Goal: Task Accomplishment & Management: Manage account settings

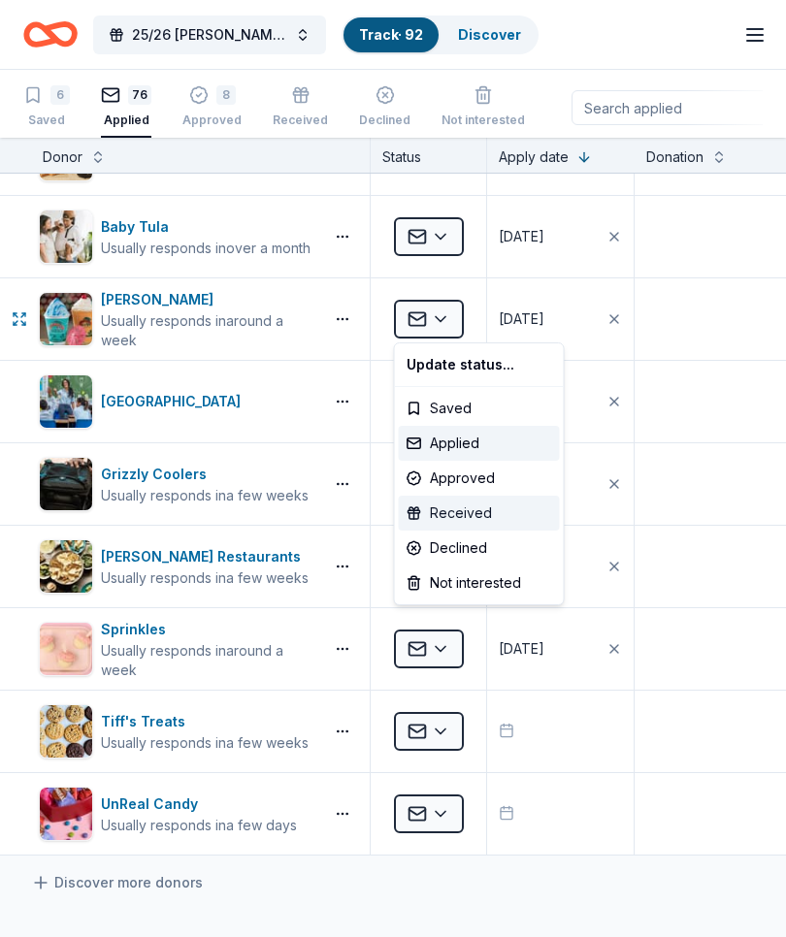
click at [484, 509] on div "Received" at bounding box center [479, 513] width 161 height 35
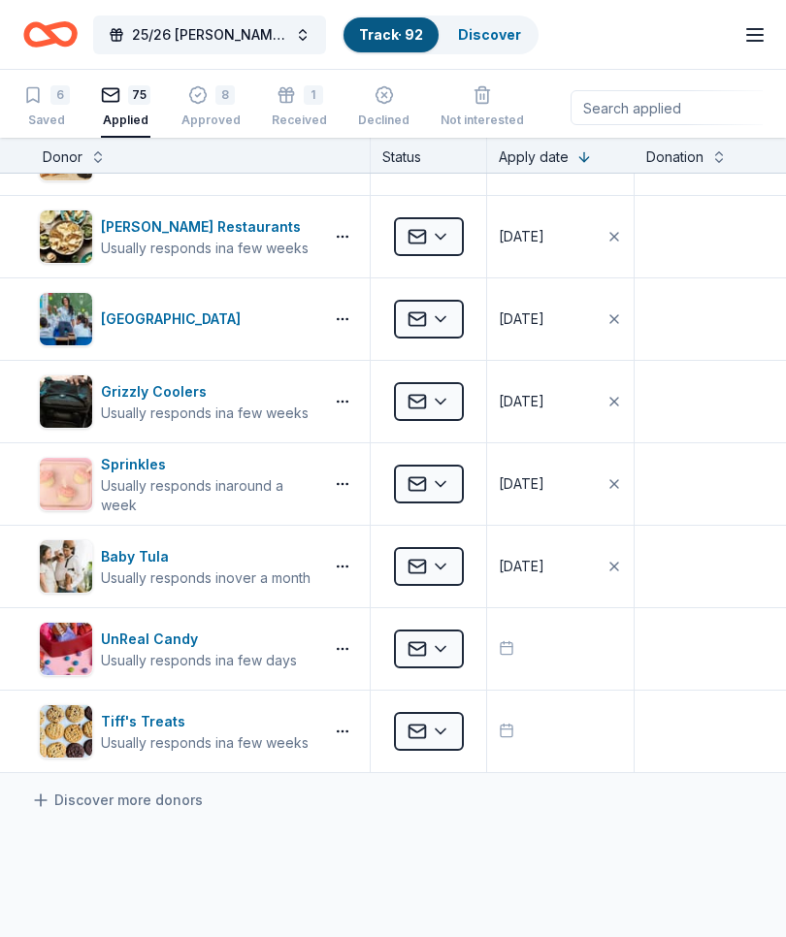
click at [488, 509] on textarea at bounding box center [392, 541] width 457 height 74
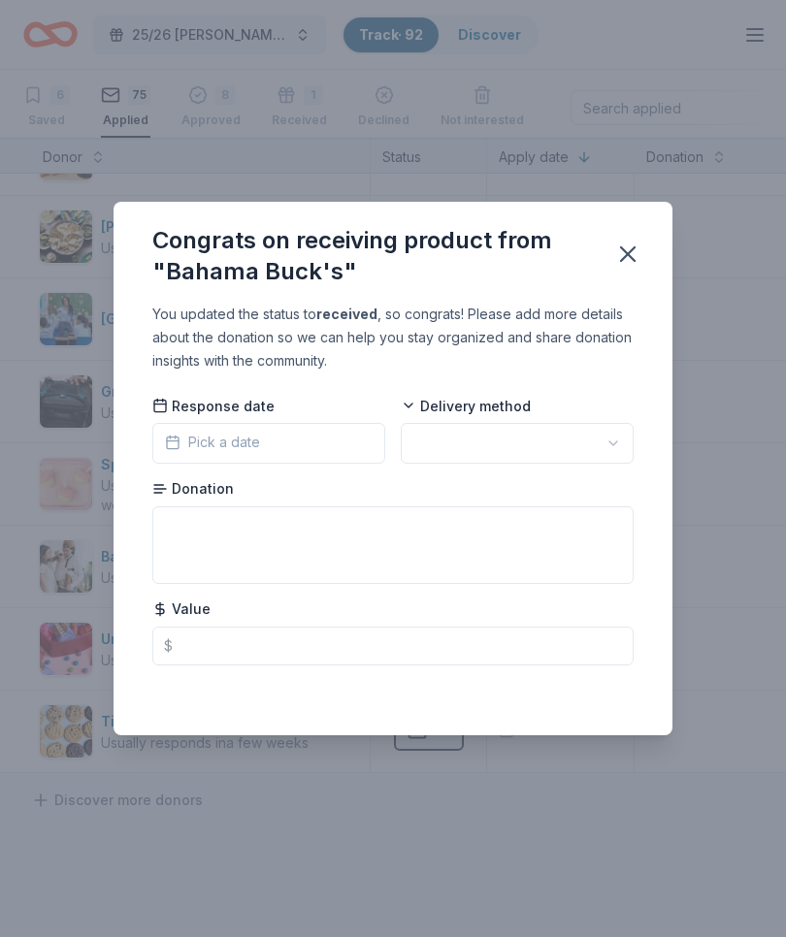
click at [314, 445] on button "Pick a date" at bounding box center [268, 443] width 233 height 41
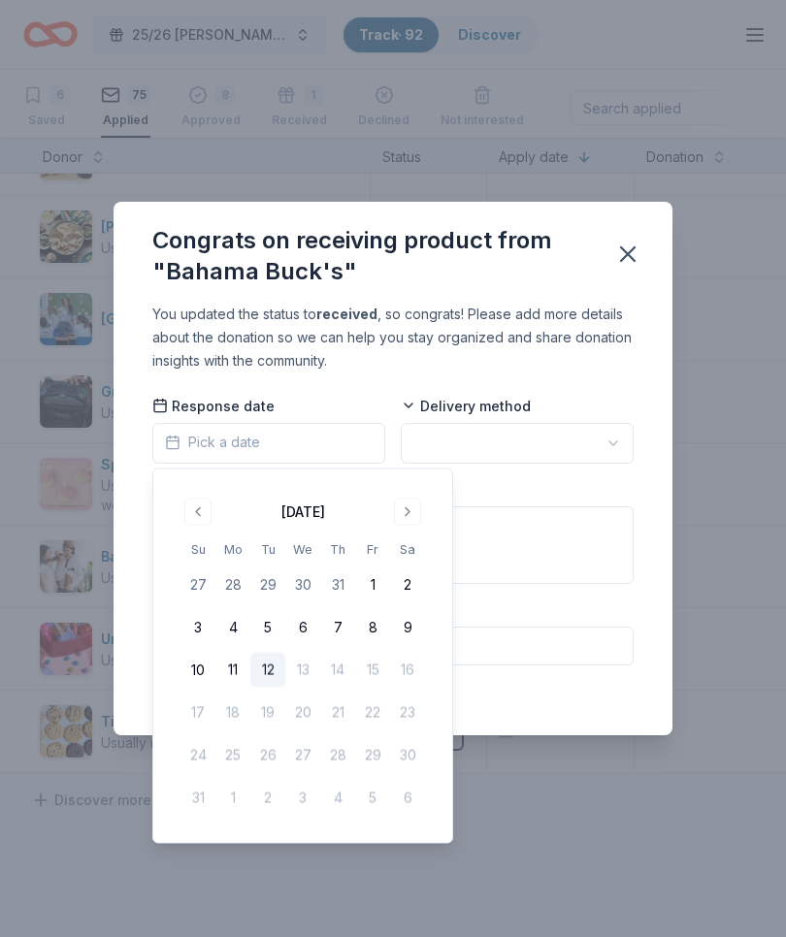
click at [226, 671] on button "11" at bounding box center [232, 670] width 35 height 35
click at [568, 433] on button "button" at bounding box center [517, 443] width 233 height 41
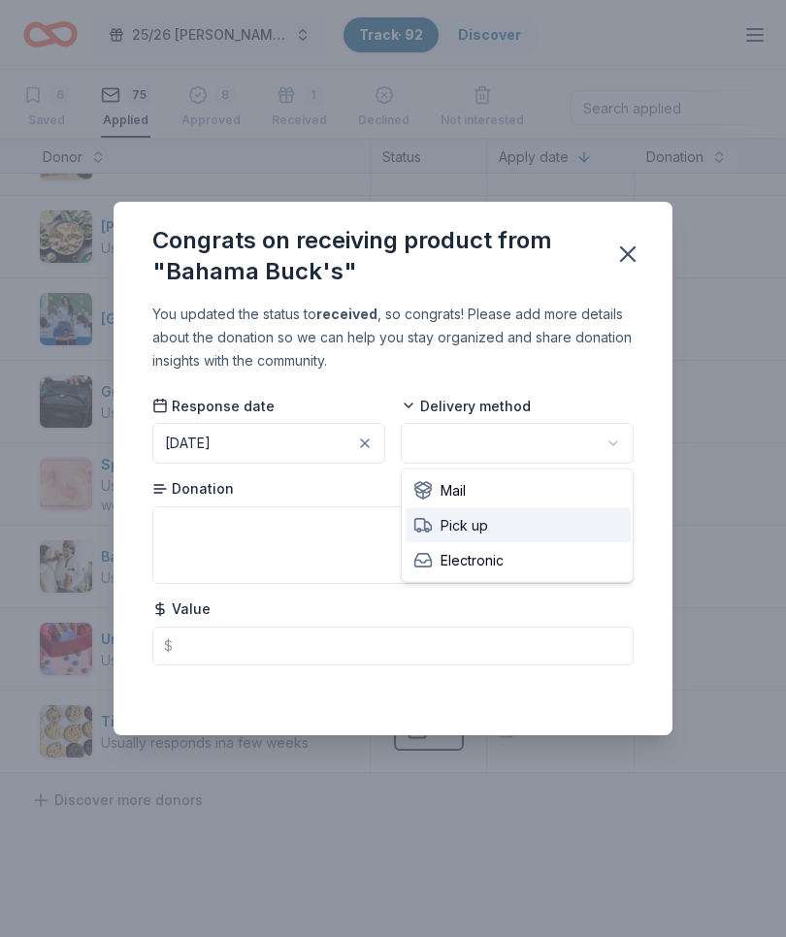
click at [477, 527] on span "Pick up" at bounding box center [450, 525] width 75 height 23
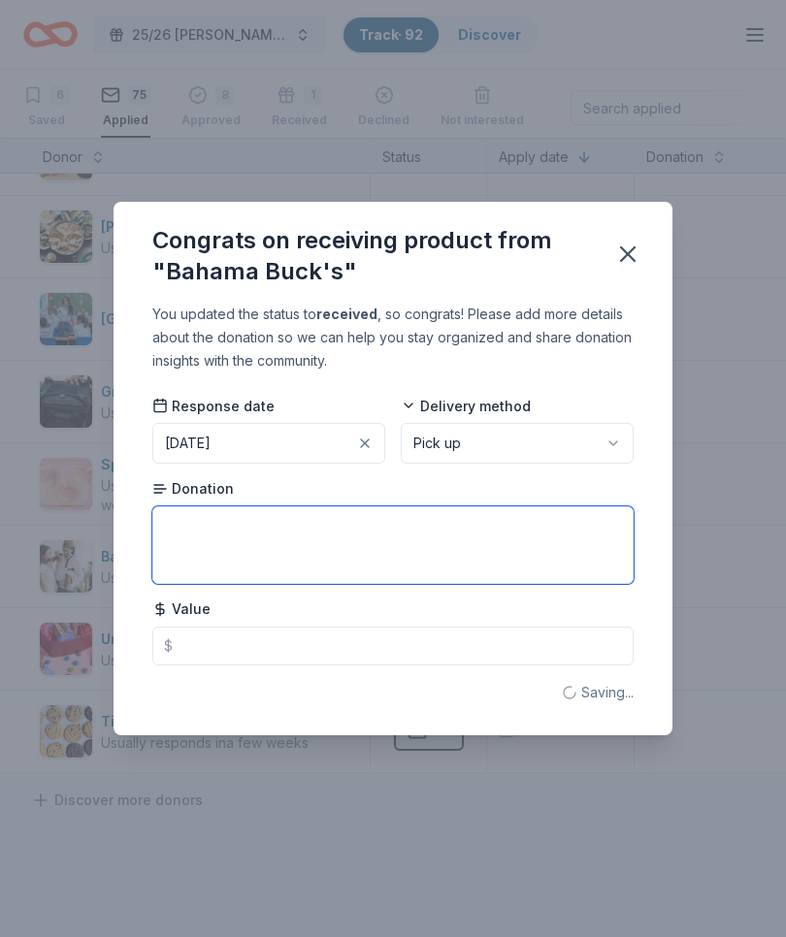
click at [514, 534] on textarea at bounding box center [392, 545] width 481 height 78
type textarea "Free snocone cards"
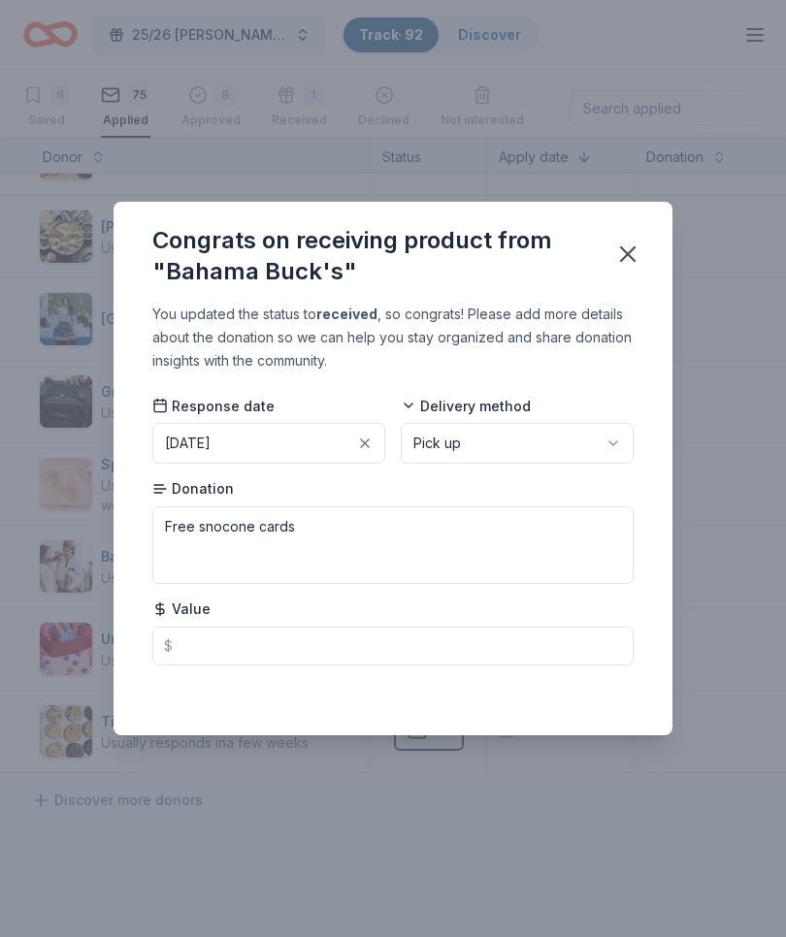
click at [613, 249] on button "button" at bounding box center [627, 254] width 43 height 43
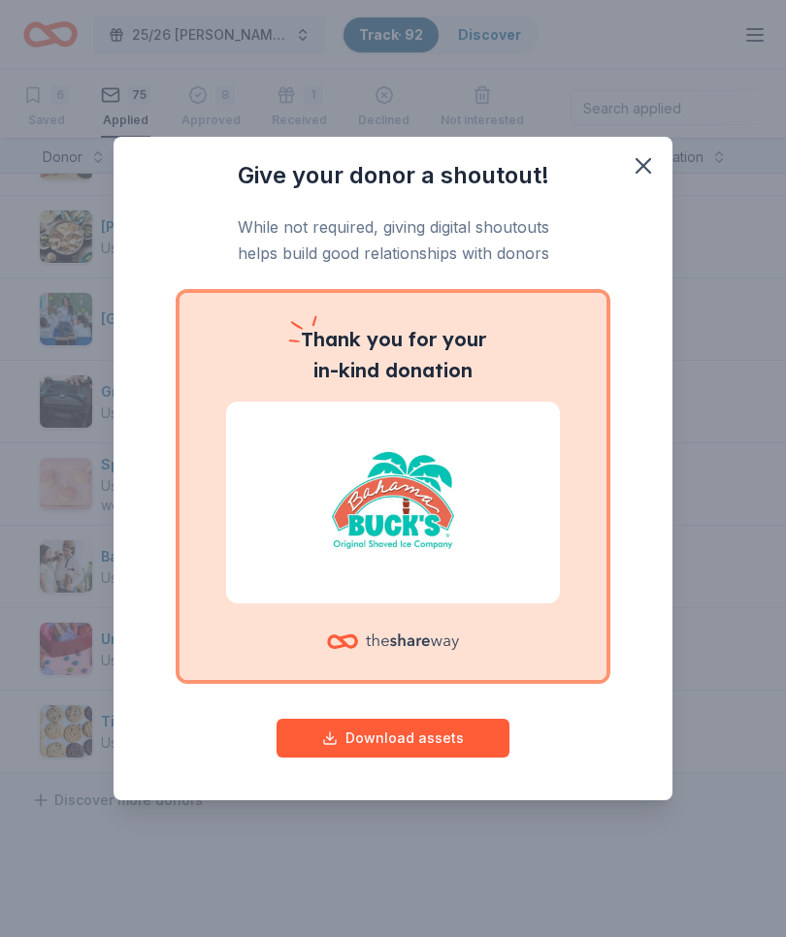
click at [636, 161] on icon "button" at bounding box center [643, 166] width 14 height 14
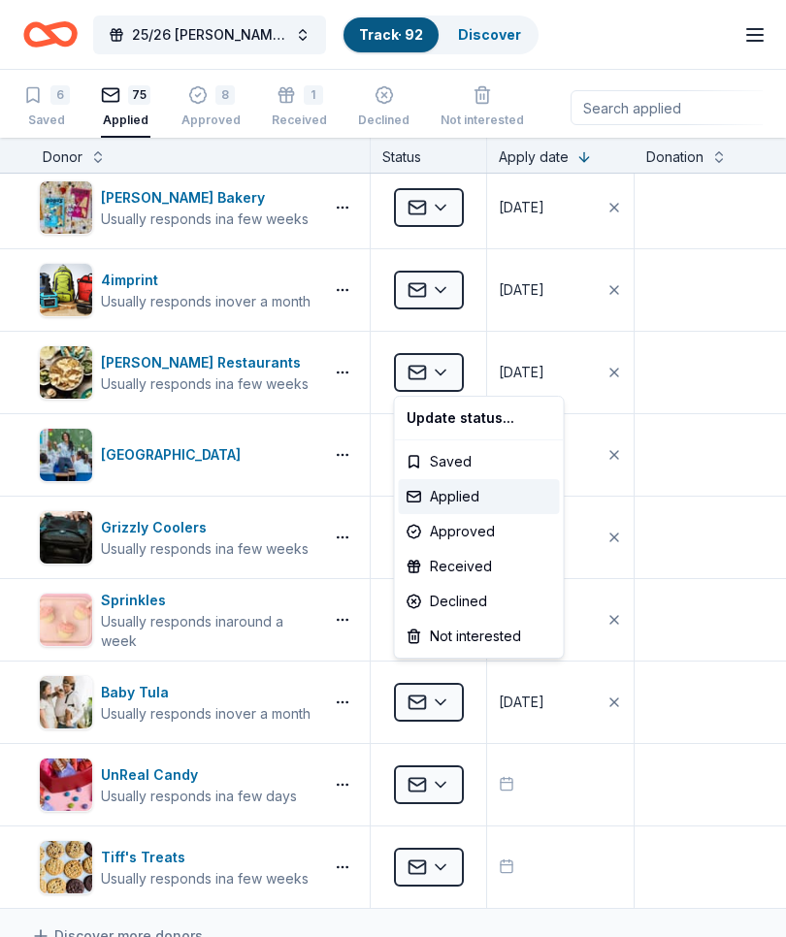
scroll to position [5449, 0]
click at [481, 569] on div "Received" at bounding box center [479, 566] width 161 height 35
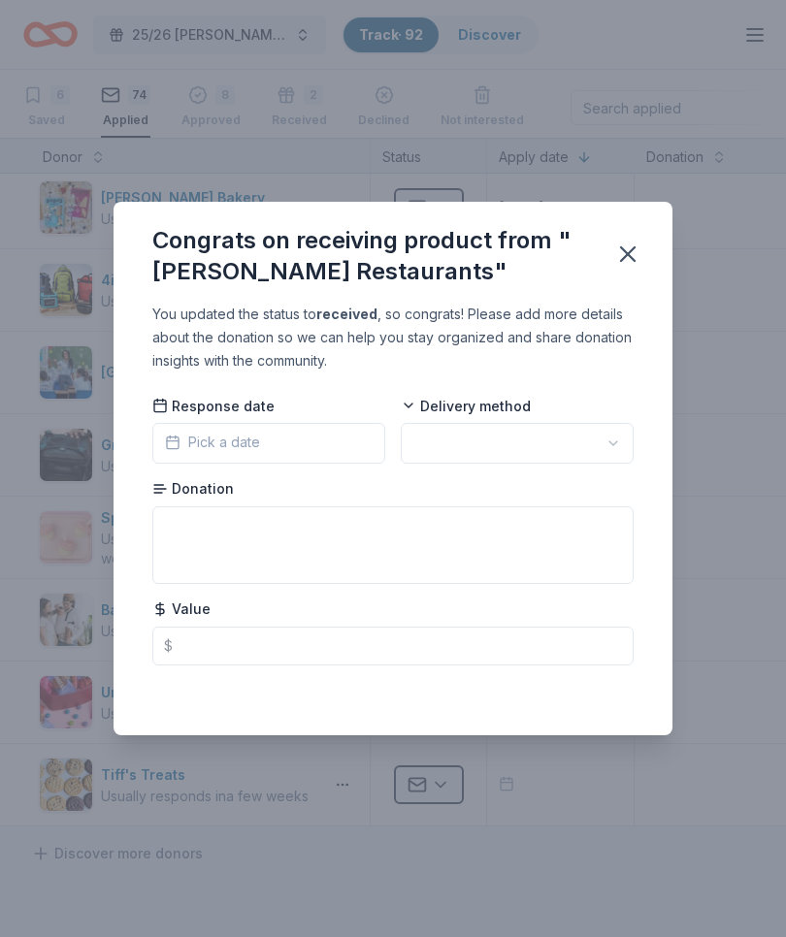
click at [344, 445] on button "Pick a date" at bounding box center [268, 443] width 233 height 41
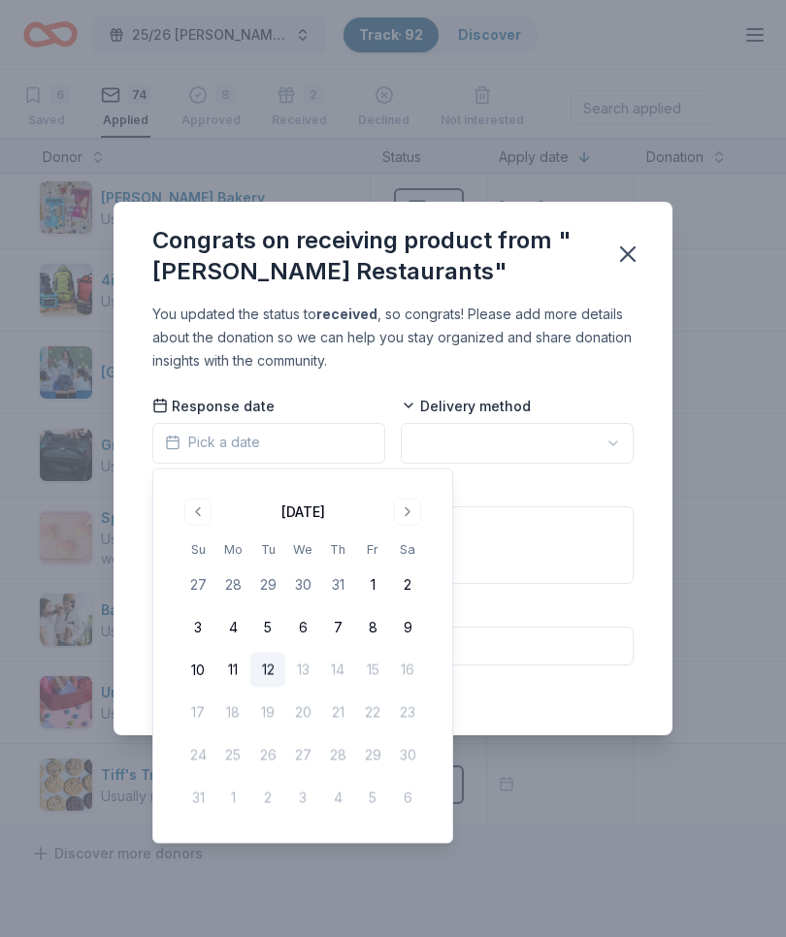
click at [234, 667] on button "11" at bounding box center [232, 670] width 35 height 35
click at [587, 441] on button "button" at bounding box center [517, 443] width 233 height 41
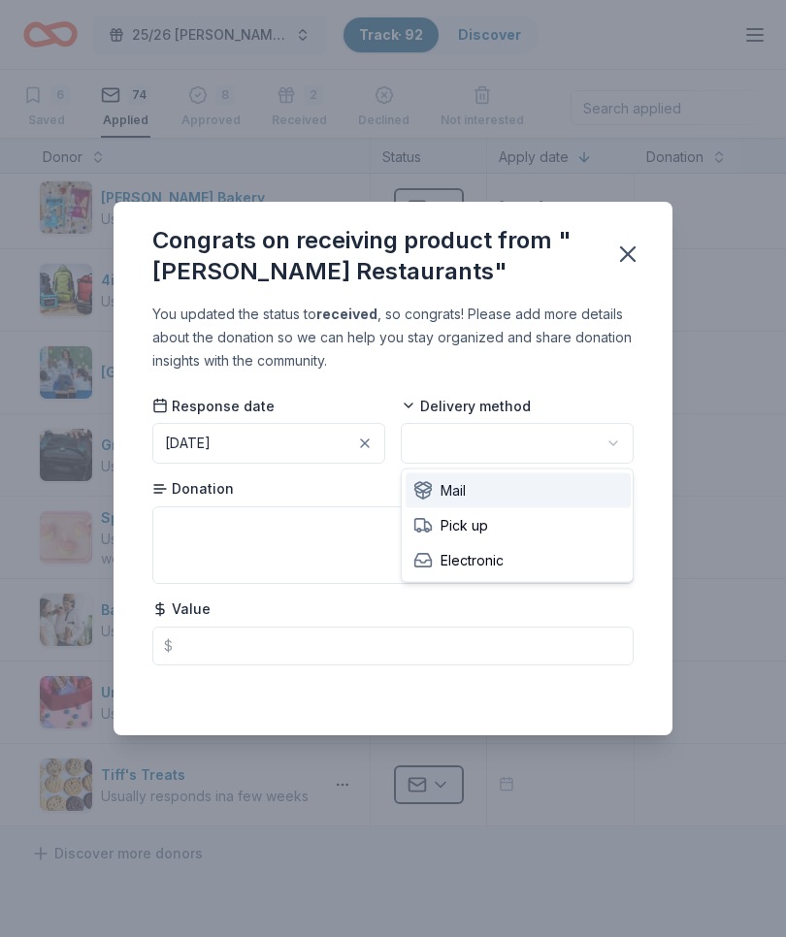
click at [496, 489] on div "Mail" at bounding box center [517, 490] width 225 height 35
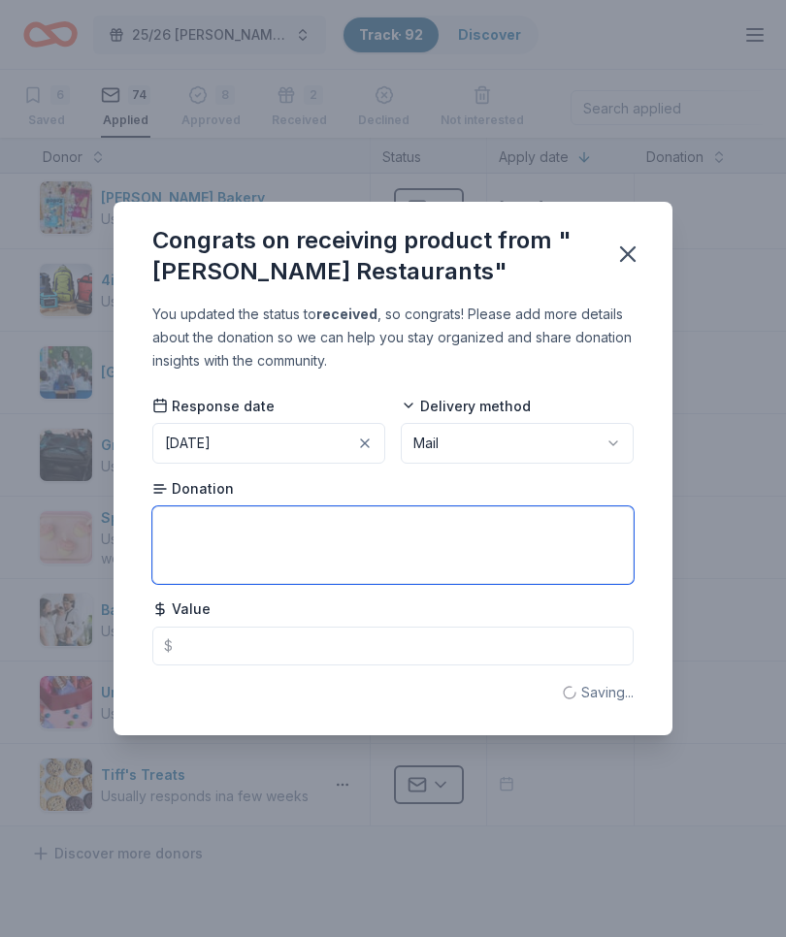
click at [523, 550] on textarea at bounding box center [392, 545] width 481 height 78
type textarea "Gift card"
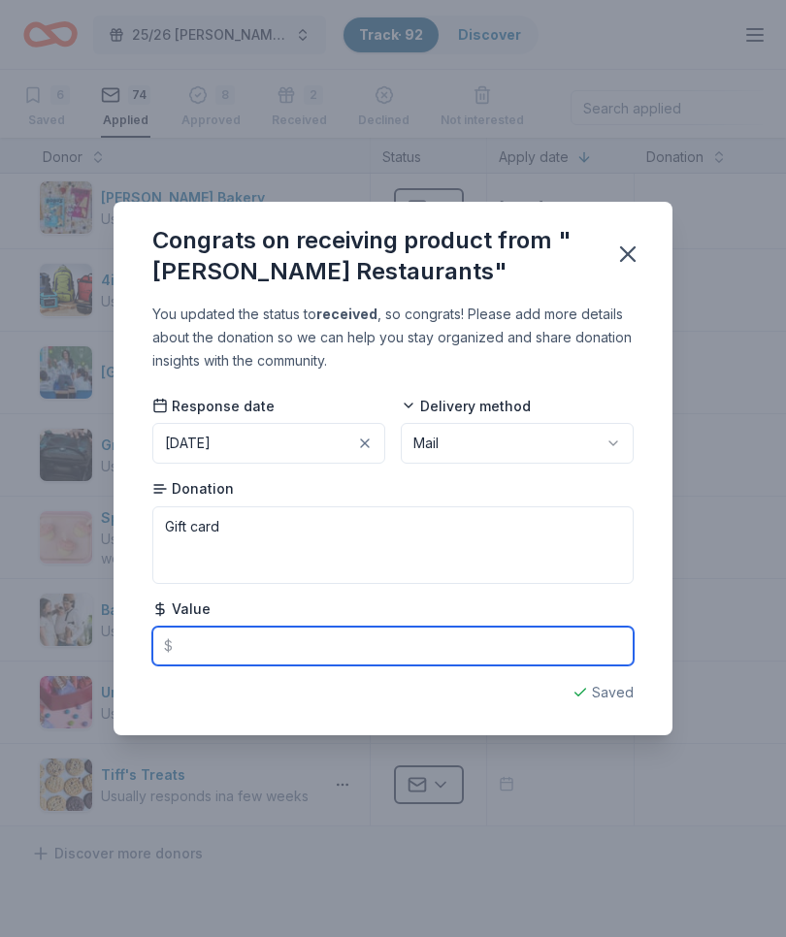
click at [318, 648] on input "text" at bounding box center [392, 646] width 481 height 39
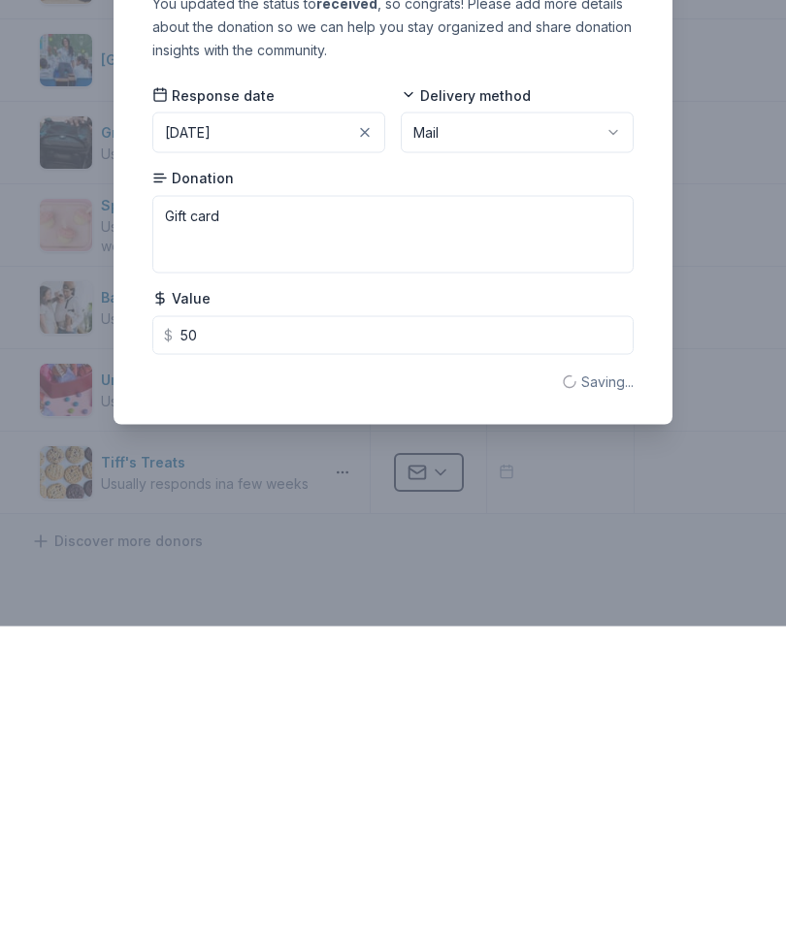
scroll to position [68, 0]
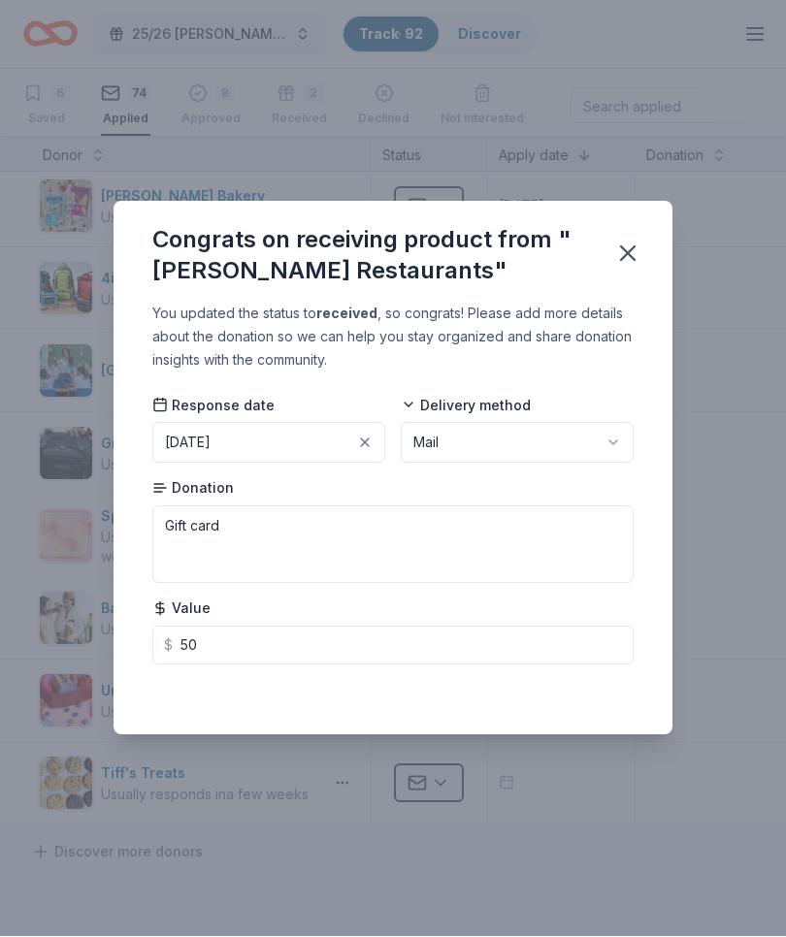
click at [624, 259] on icon "button" at bounding box center [628, 254] width 14 height 14
type input "50.00"
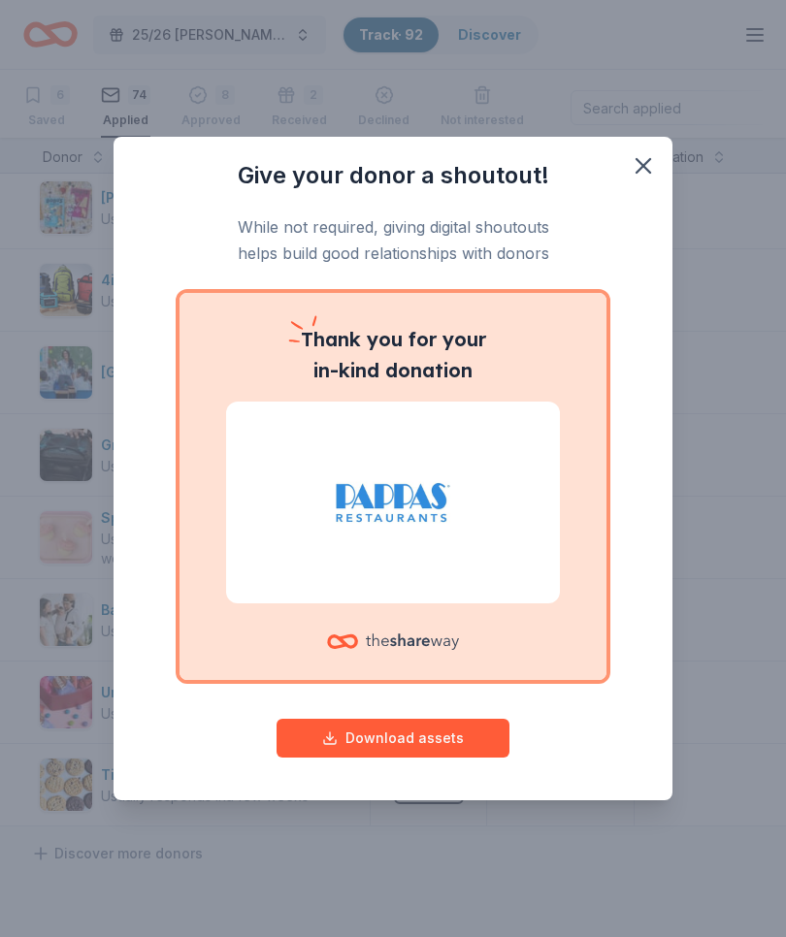
click at [649, 226] on div "Give your donor a shoutout! While not required, giving digital shoutouts helps …" at bounding box center [392, 469] width 559 height 664
click at [651, 238] on div "Give your donor a shoutout! While not required, giving digital shoutouts helps …" at bounding box center [392, 469] width 559 height 664
click at [651, 231] on div "Give your donor a shoutout! While not required, giving digital shoutouts helps …" at bounding box center [392, 469] width 559 height 664
click at [653, 234] on div "Give your donor a shoutout! While not required, giving digital shoutouts helps …" at bounding box center [392, 469] width 559 height 664
click at [635, 240] on div "Give your donor a shoutout! While not required, giving digital shoutouts helps …" at bounding box center [392, 469] width 559 height 664
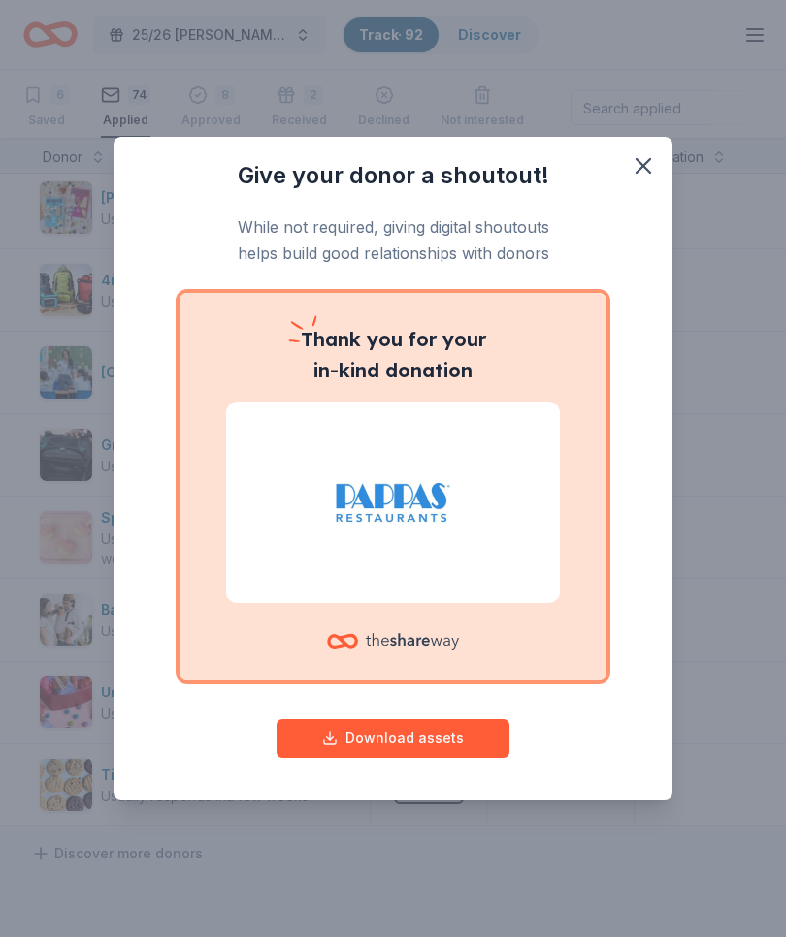
click at [638, 232] on div "Give your donor a shoutout! While not required, giving digital shoutouts helps …" at bounding box center [392, 469] width 559 height 664
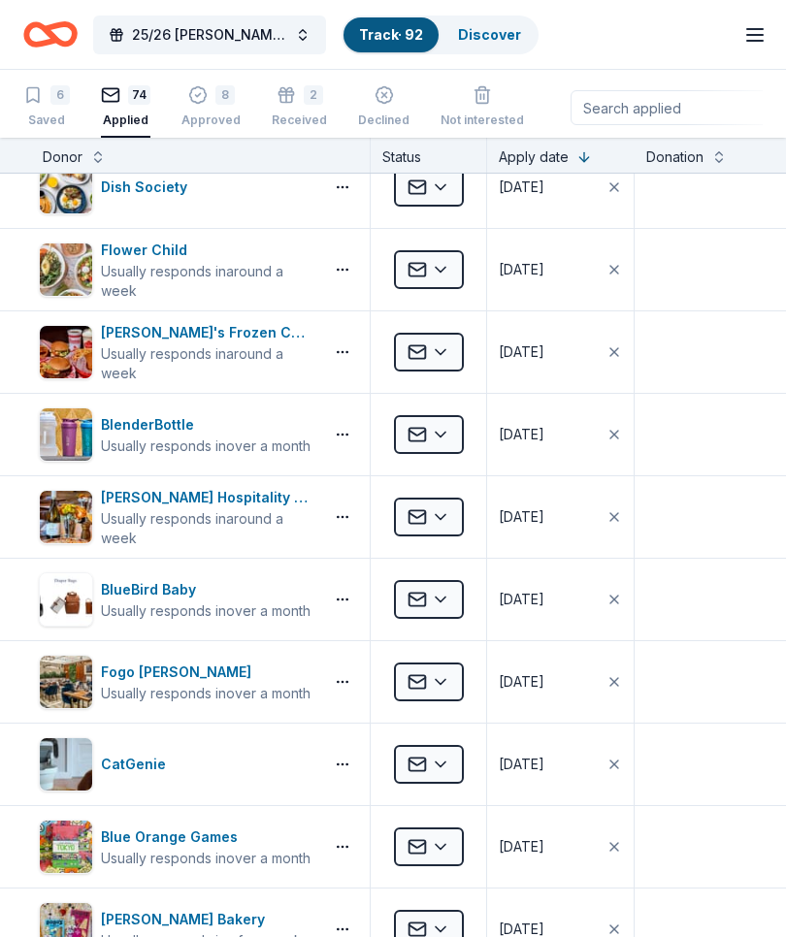
scroll to position [4721, 0]
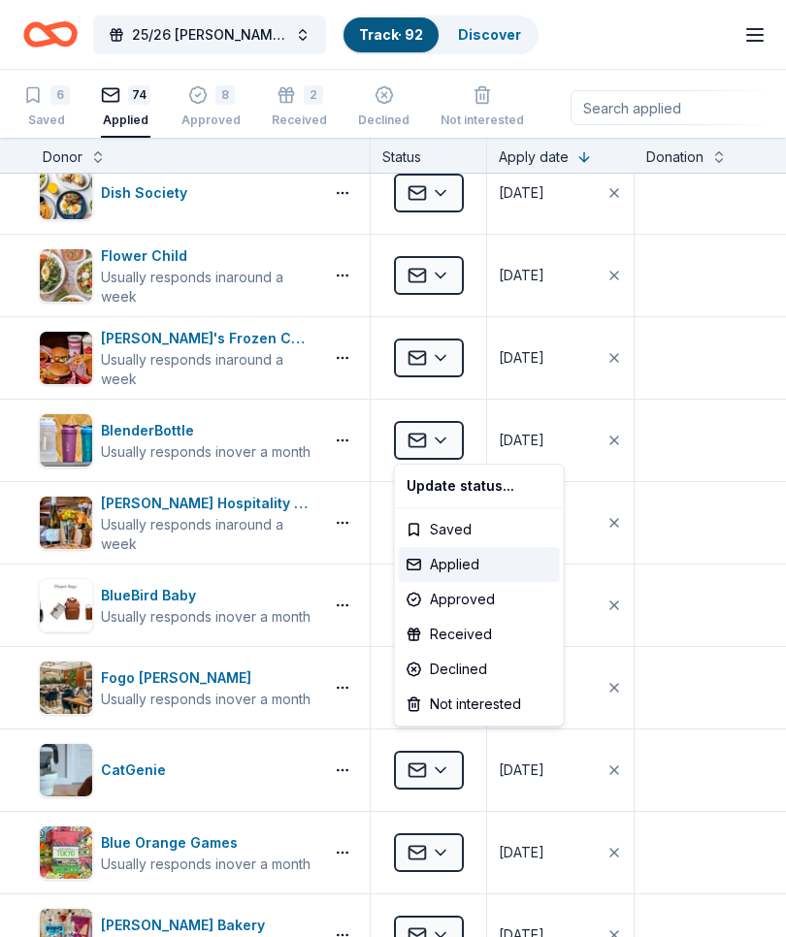
click at [472, 724] on div "Update status... Saved Applied Approved Received Declined Not interested" at bounding box center [479, 595] width 171 height 263
click at [470, 726] on div "Update status... Saved Applied Approved Received Declined Not interested" at bounding box center [479, 595] width 171 height 263
click at [750, 551] on html "25/26 Lemm Block Party Track · 92 Discover Earn Rewards 6 Saved 74 Applied 8 Ap…" at bounding box center [393, 468] width 786 height 937
click at [448, 748] on html "25/26 Lemm Block Party Track · 92 Discover Earn Rewards 6 Saved 74 Applied 8 Ap…" at bounding box center [393, 468] width 786 height 937
click at [461, 741] on html "25/26 Lemm Block Party Track · 92 Discover Earn Rewards 6 Saved 74 Applied 8 Ap…" at bounding box center [393, 468] width 786 height 937
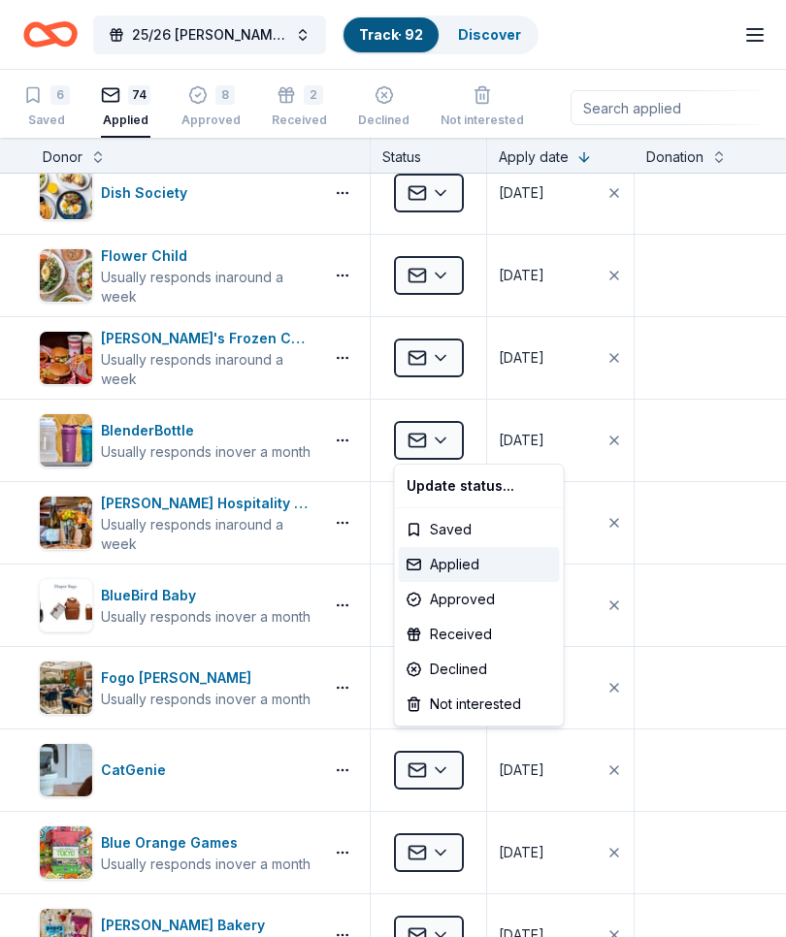
click at [464, 726] on div "Update status... Saved Applied Approved Received Declined Not interested" at bounding box center [479, 595] width 171 height 263
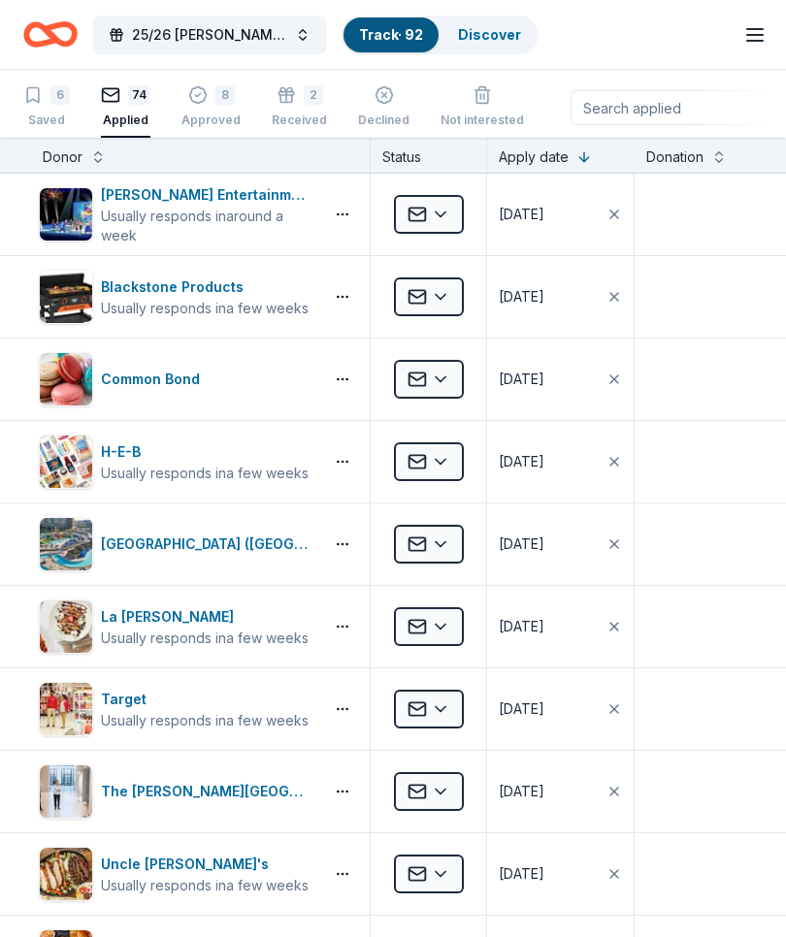
click at [223, 103] on div "8" at bounding box center [224, 94] width 19 height 19
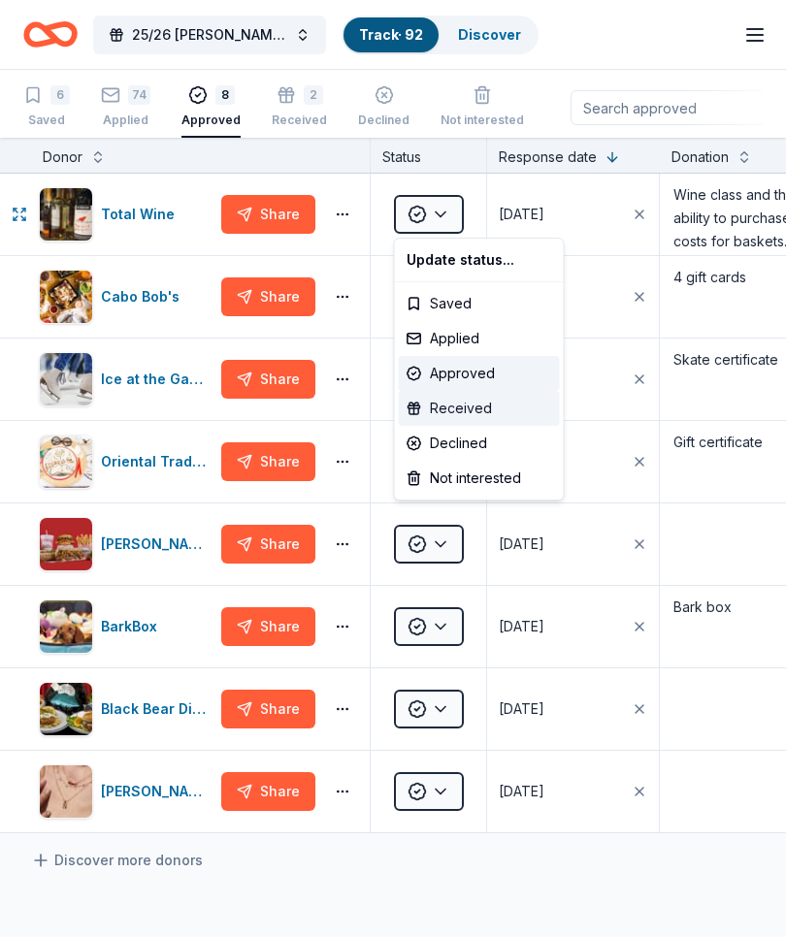
click at [451, 407] on div "Received" at bounding box center [479, 408] width 161 height 35
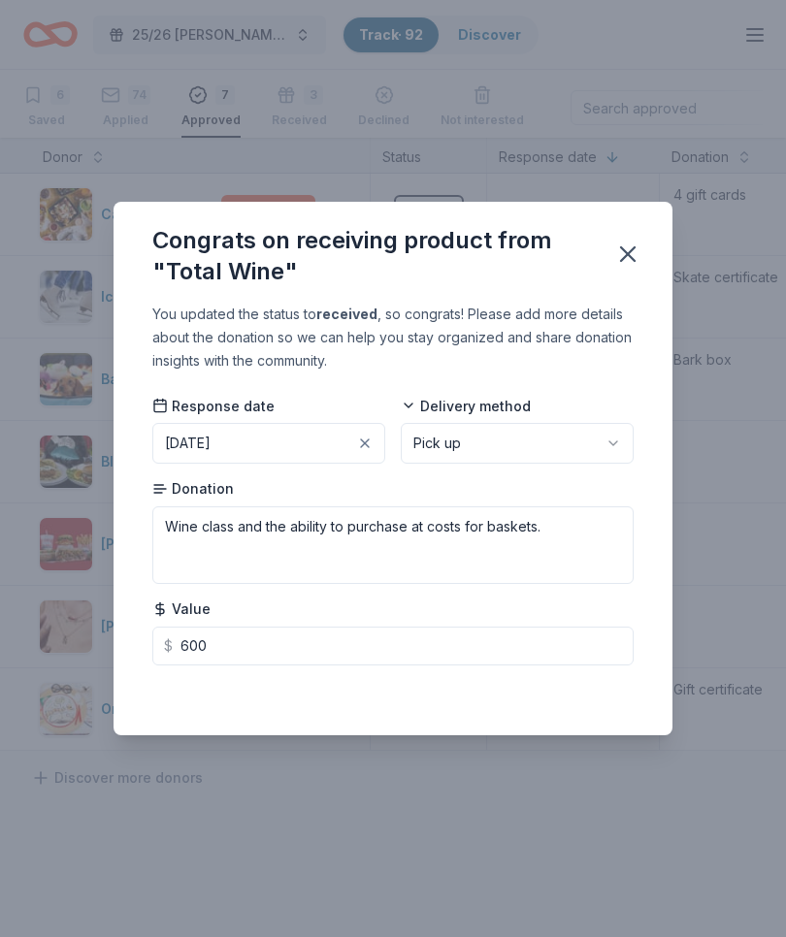
click at [283, 437] on button "[DATE]" at bounding box center [268, 443] width 233 height 41
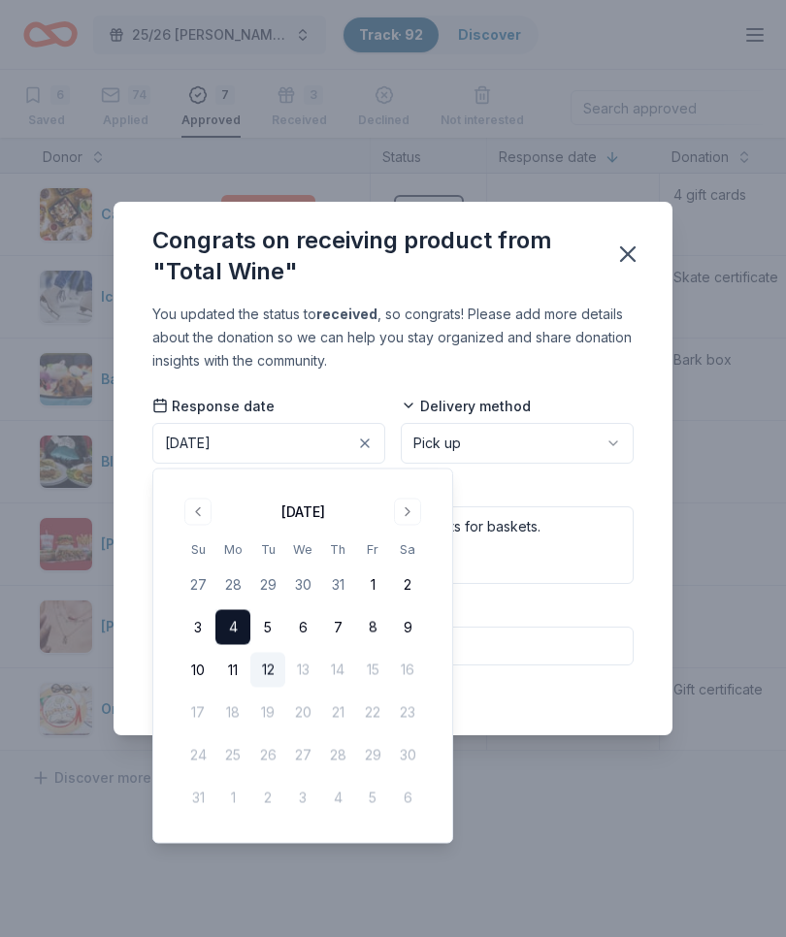
click at [370, 625] on button "8" at bounding box center [372, 627] width 35 height 35
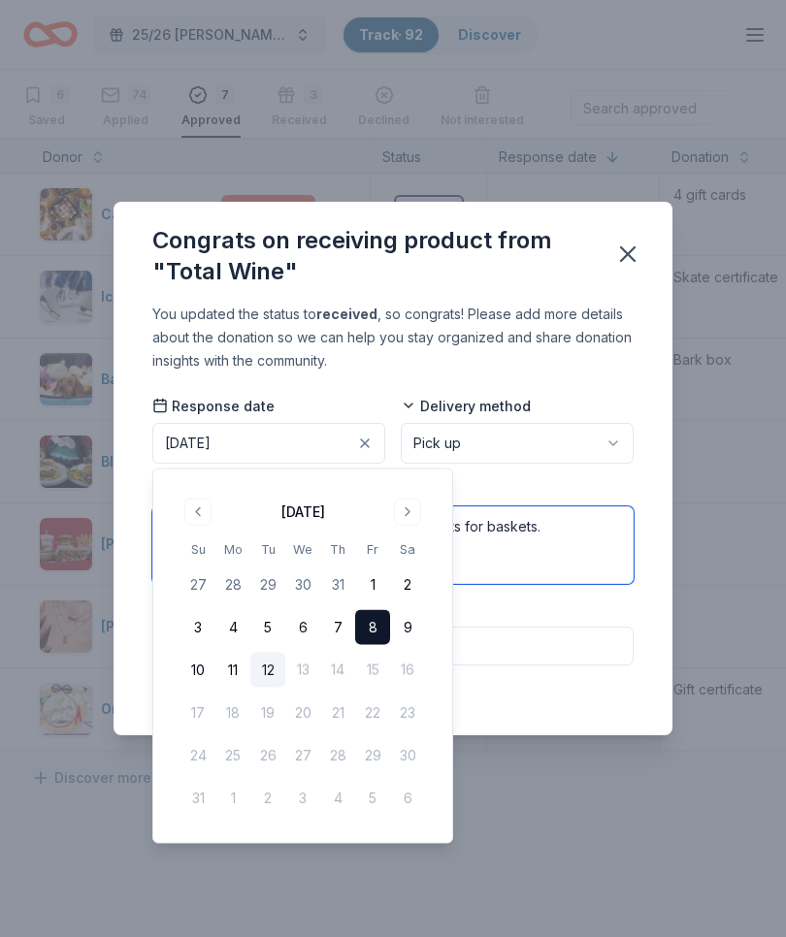
click at [591, 542] on textarea "Wine class and the ability to purchase at costs for baskets." at bounding box center [392, 545] width 481 height 78
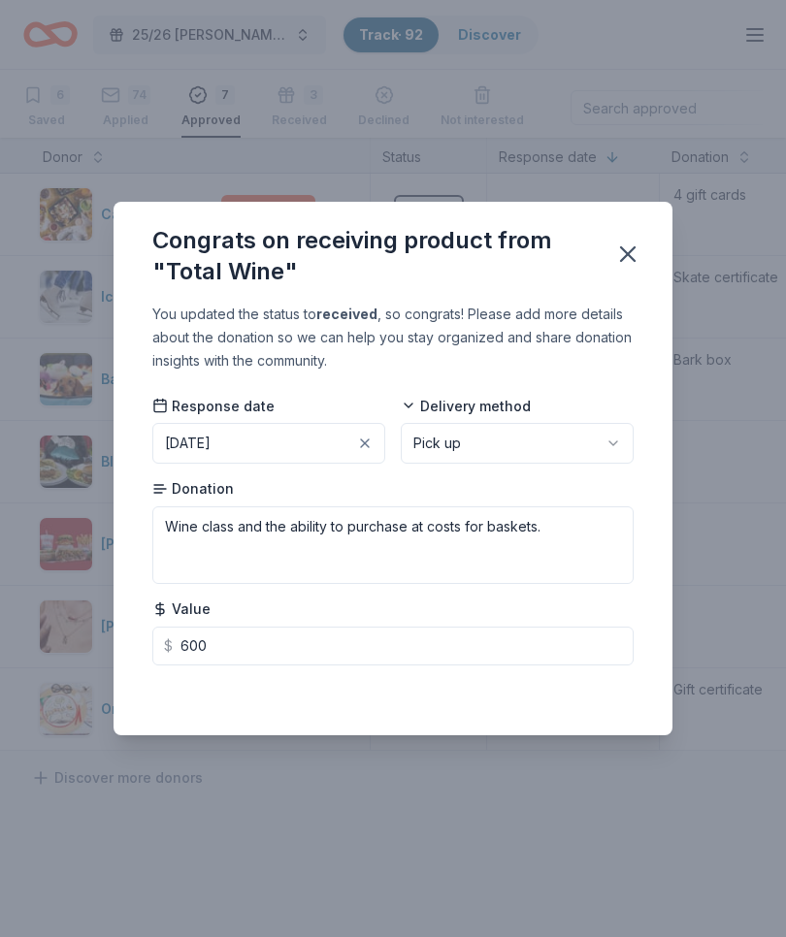
click at [629, 255] on icon "button" at bounding box center [628, 254] width 14 height 14
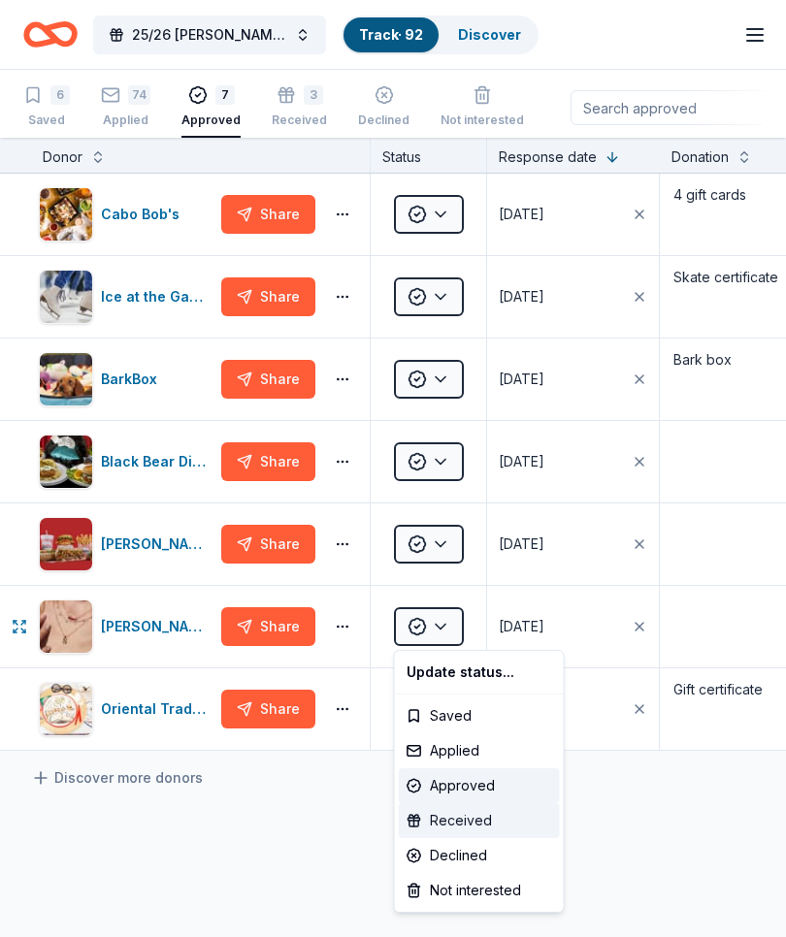
click at [469, 823] on div "Received" at bounding box center [479, 820] width 161 height 35
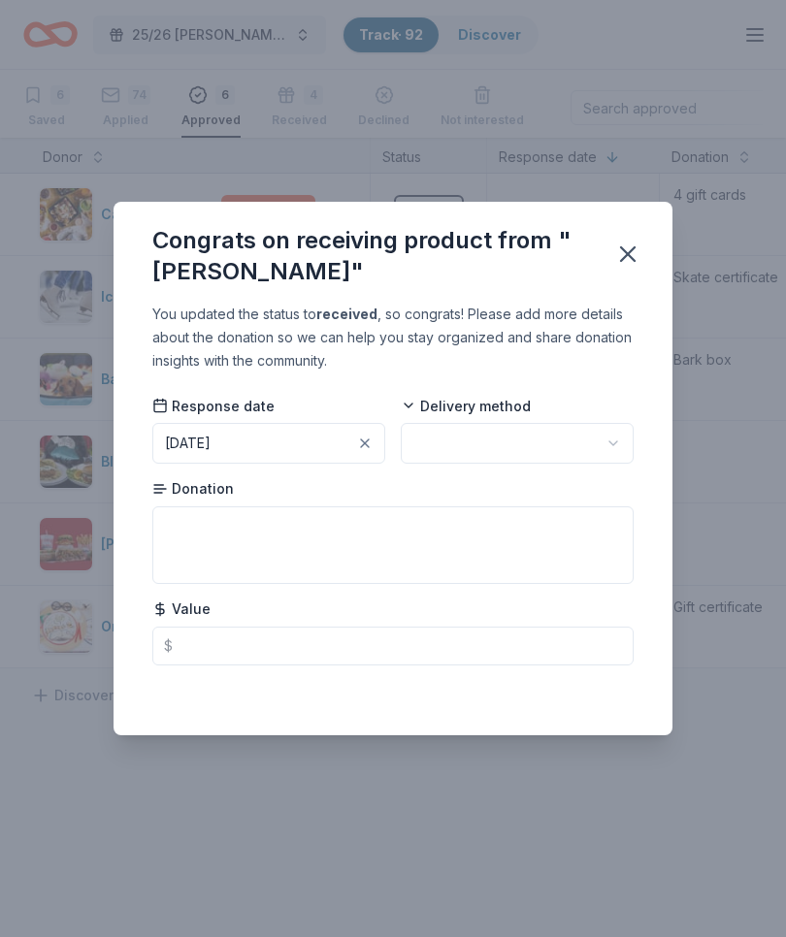
click at [553, 451] on button "button" at bounding box center [517, 443] width 233 height 41
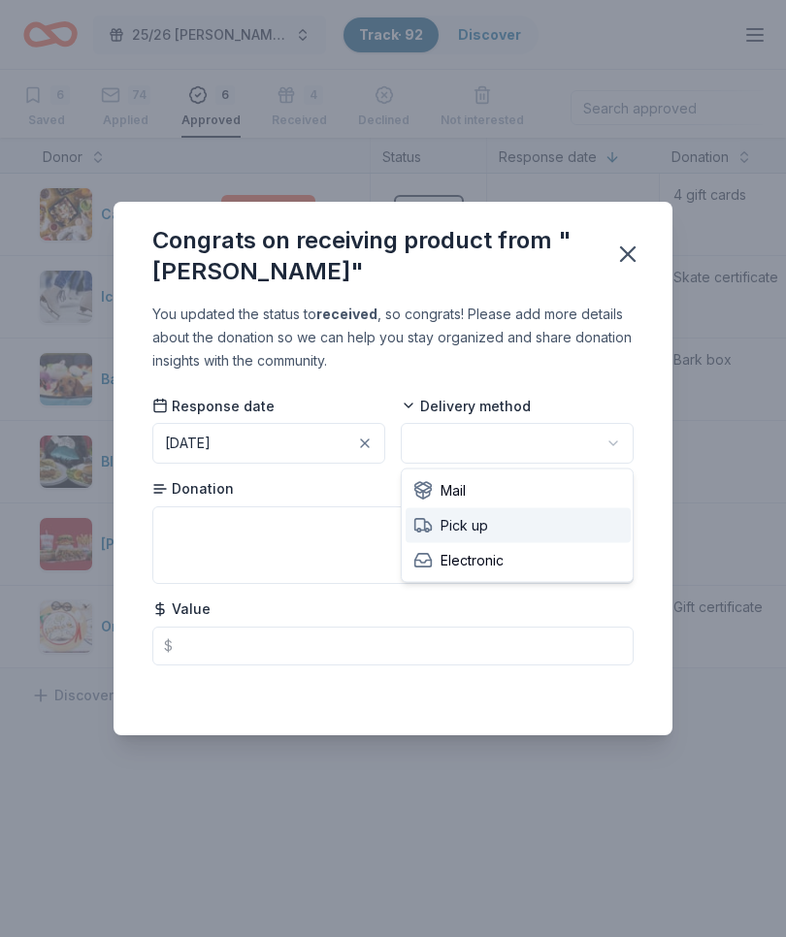
click at [491, 524] on div "Pick up" at bounding box center [517, 525] width 225 height 35
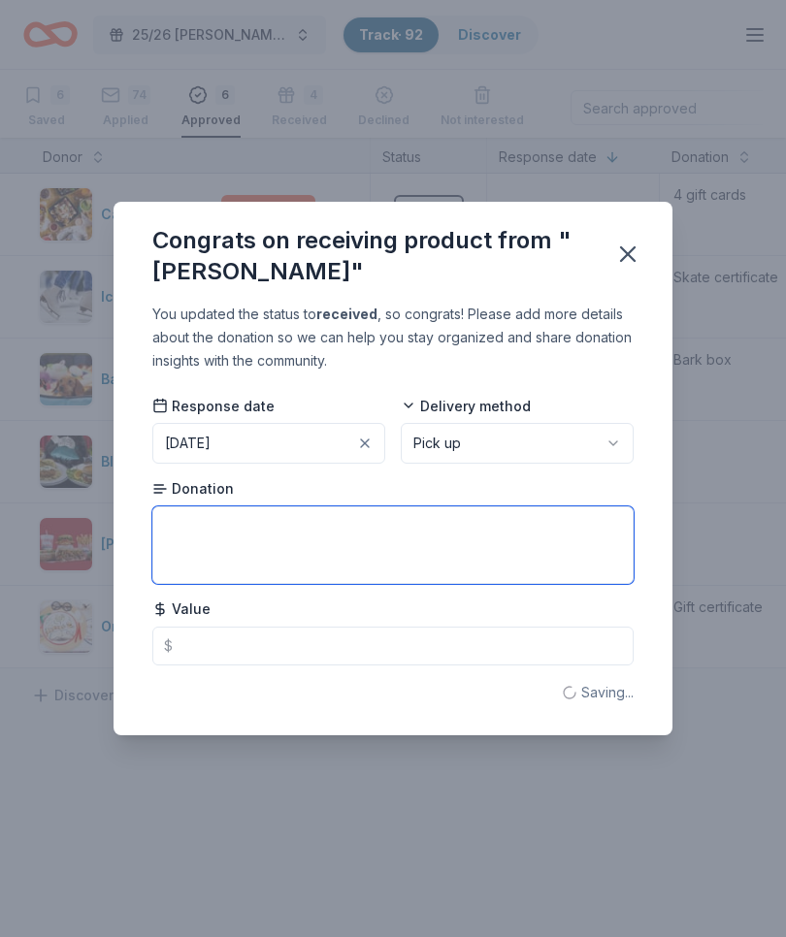
click at [487, 540] on textarea at bounding box center [392, 545] width 481 height 78
type textarea "Necklace and earrings"
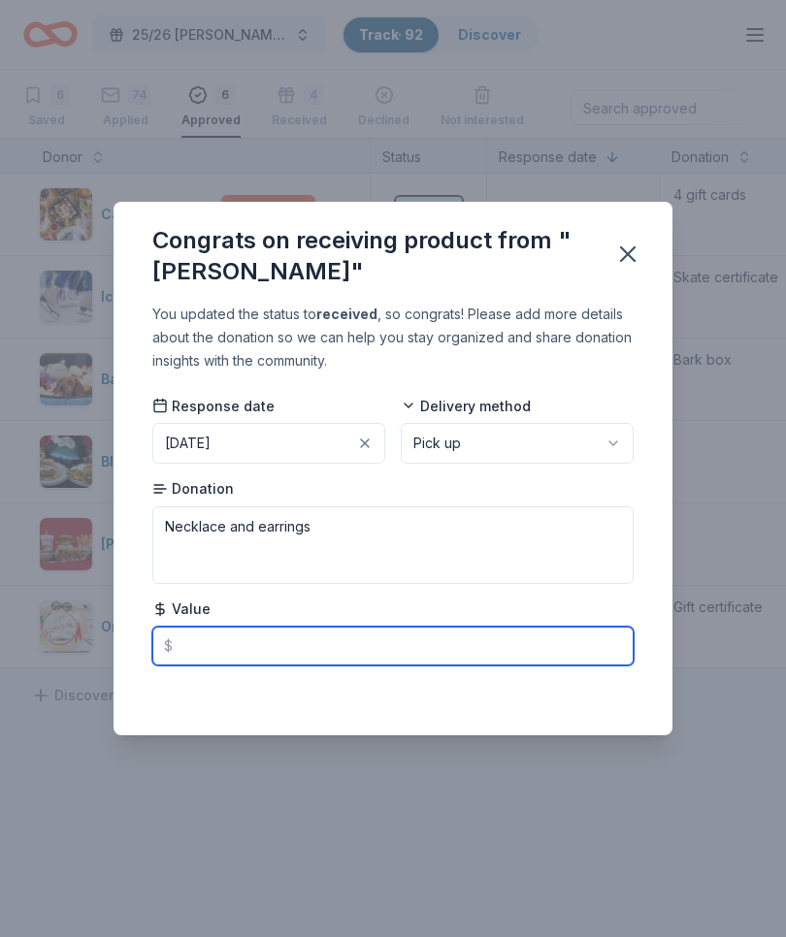
click at [424, 644] on input "text" at bounding box center [392, 646] width 481 height 39
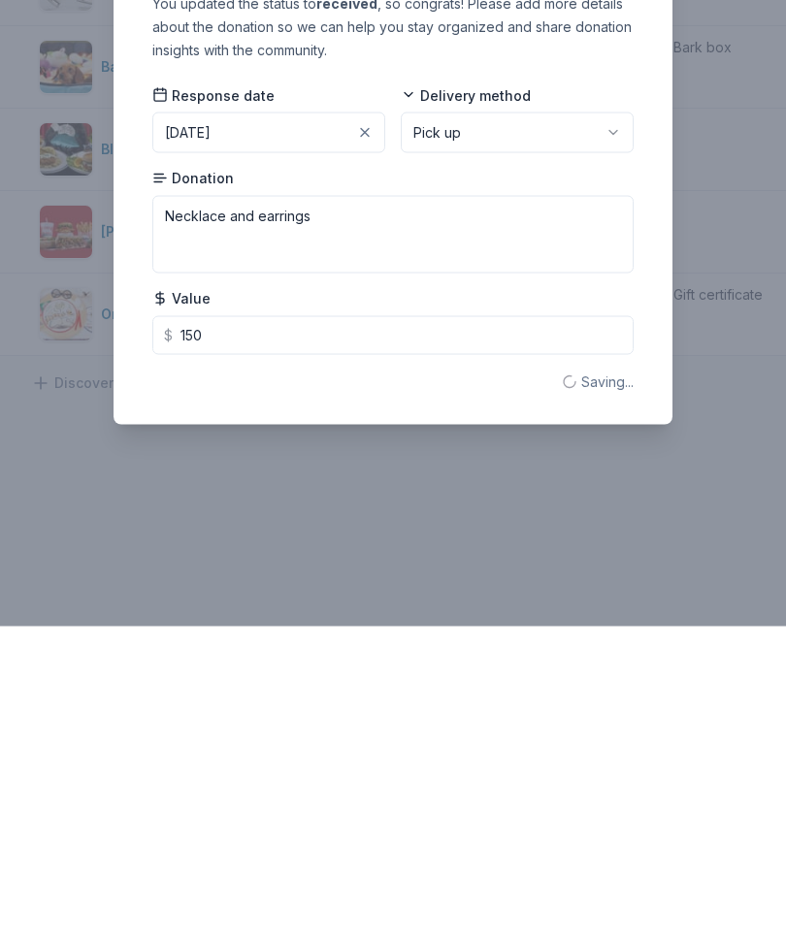
scroll to position [68, 0]
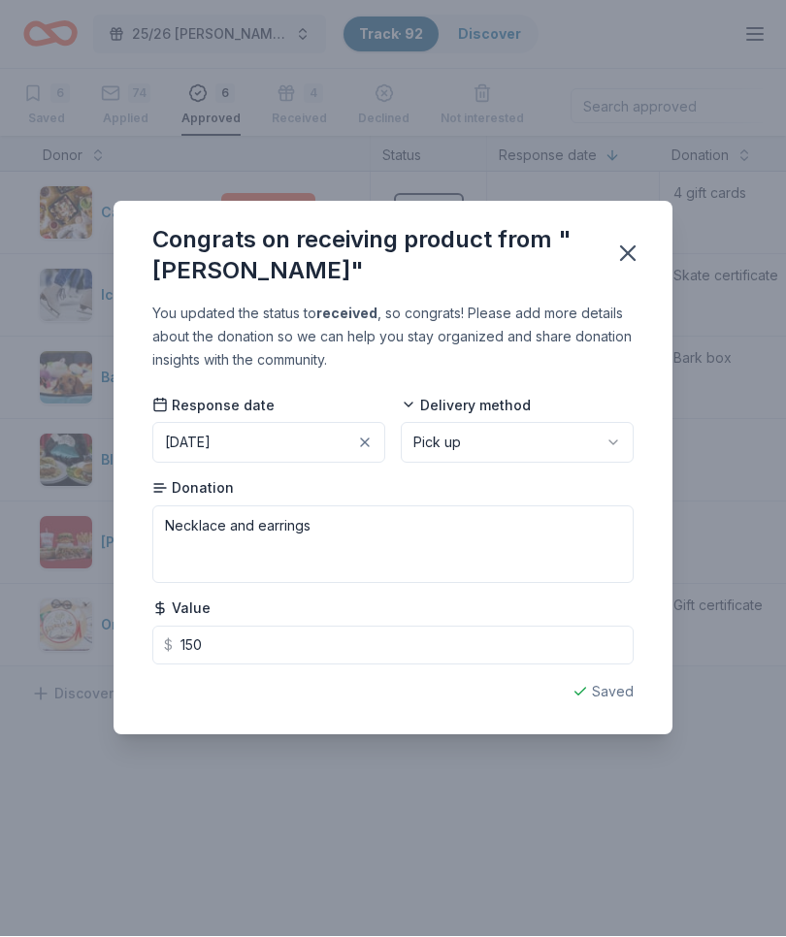
click at [630, 257] on icon "button" at bounding box center [628, 254] width 14 height 14
type input "150.00"
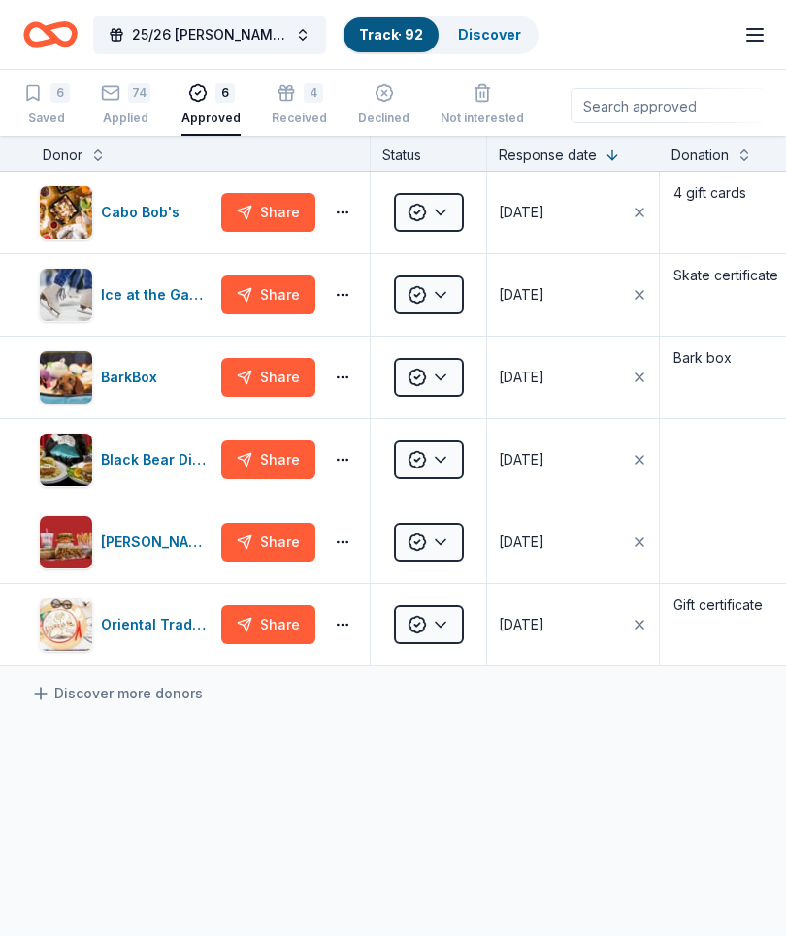
scroll to position [0, 0]
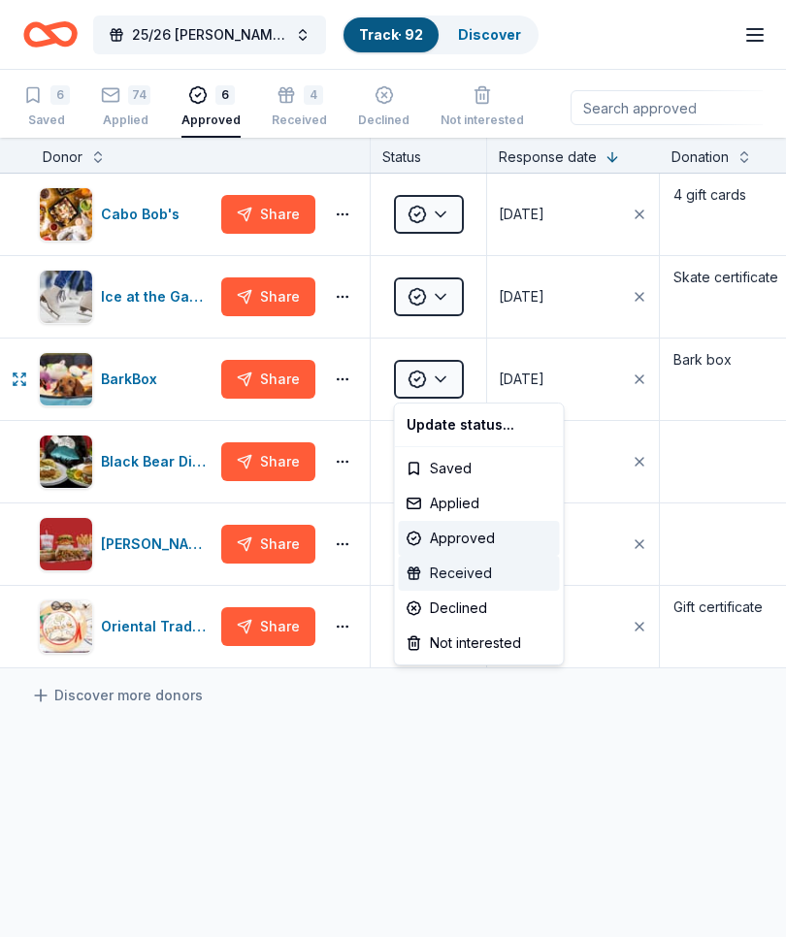
click at [469, 576] on div "Received" at bounding box center [479, 573] width 161 height 35
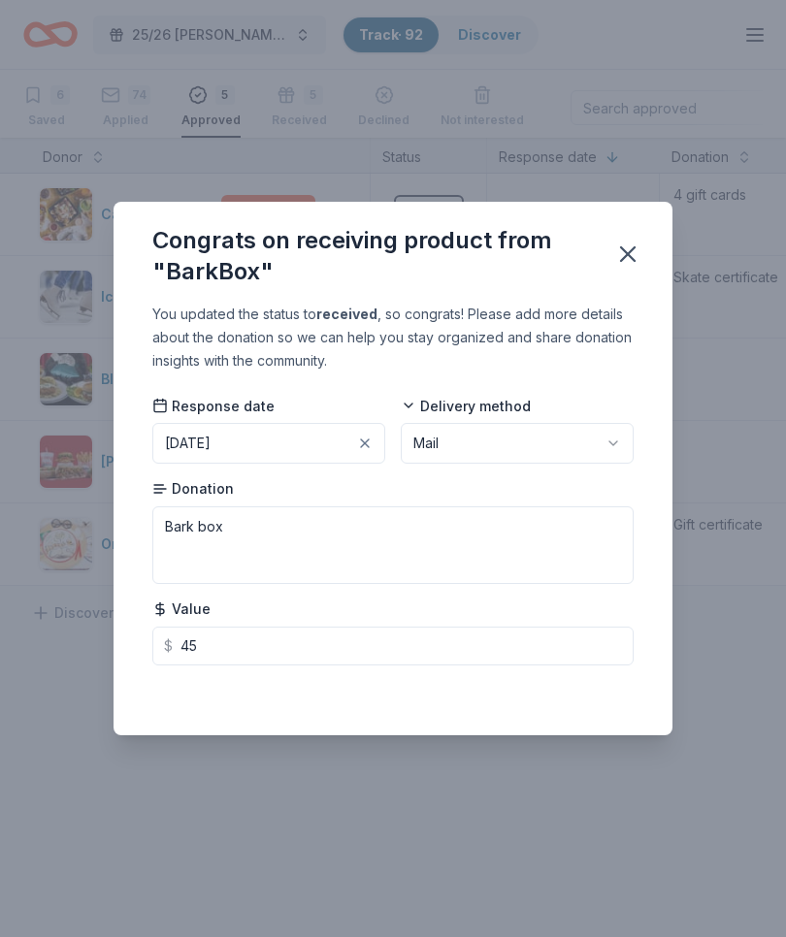
click at [310, 453] on button "[DATE]" at bounding box center [268, 443] width 233 height 41
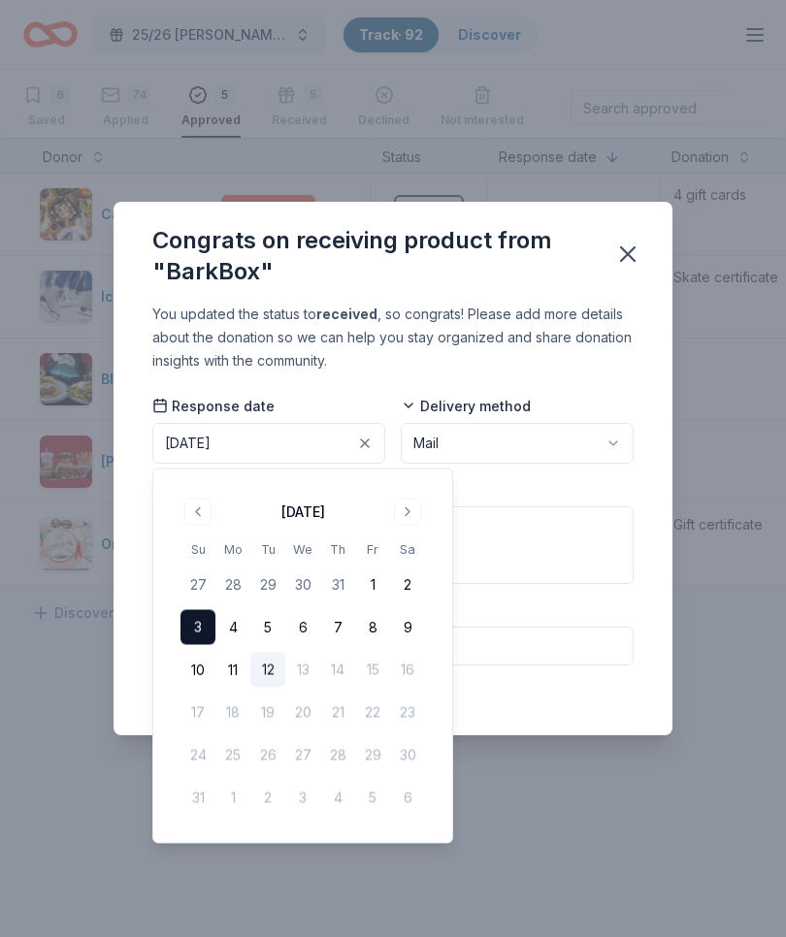
click at [204, 515] on button "Go to previous month" at bounding box center [197, 512] width 27 height 27
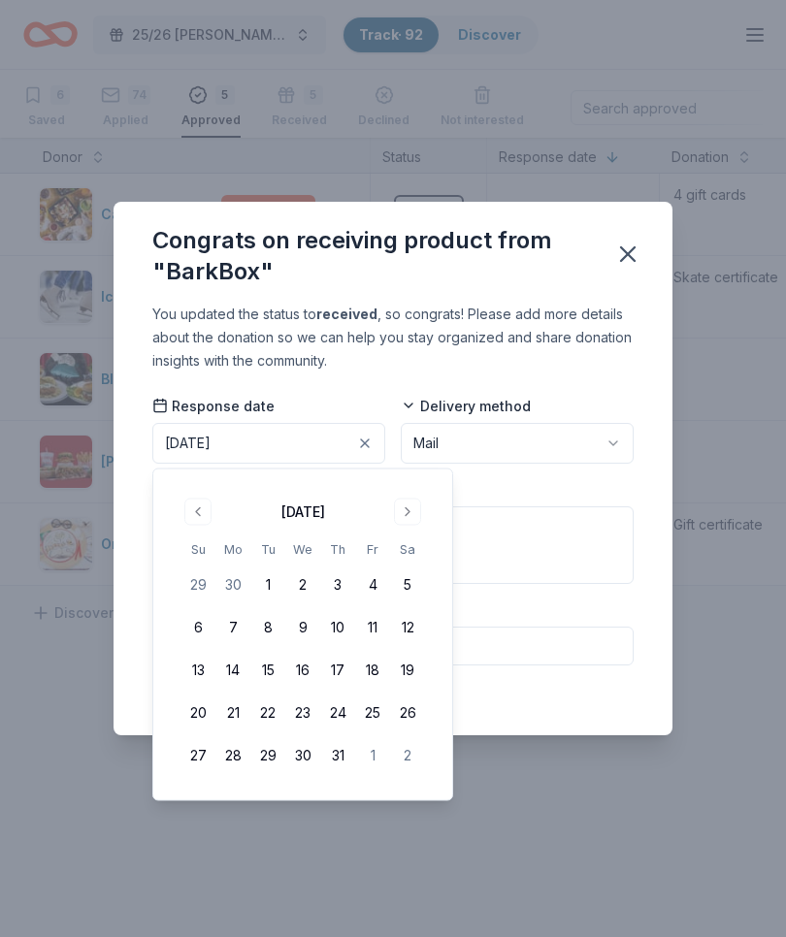
click at [346, 752] on button "31" at bounding box center [337, 755] width 35 height 35
click at [593, 445] on button "Mail" at bounding box center [517, 443] width 233 height 41
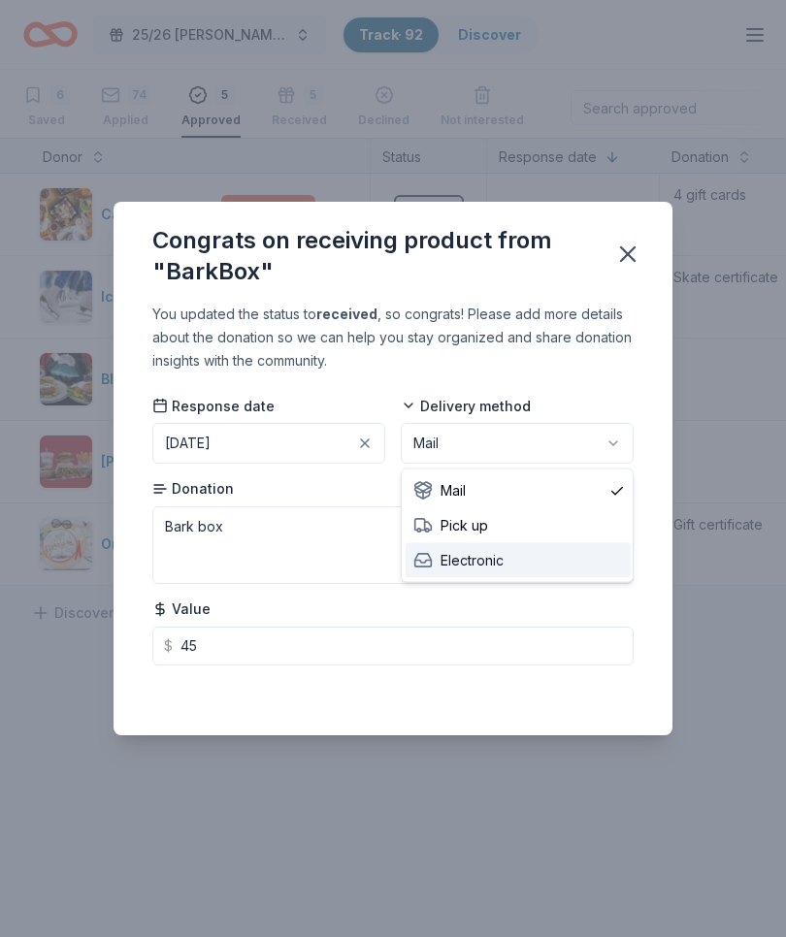
click at [502, 562] on span "Electronic" at bounding box center [458, 560] width 90 height 23
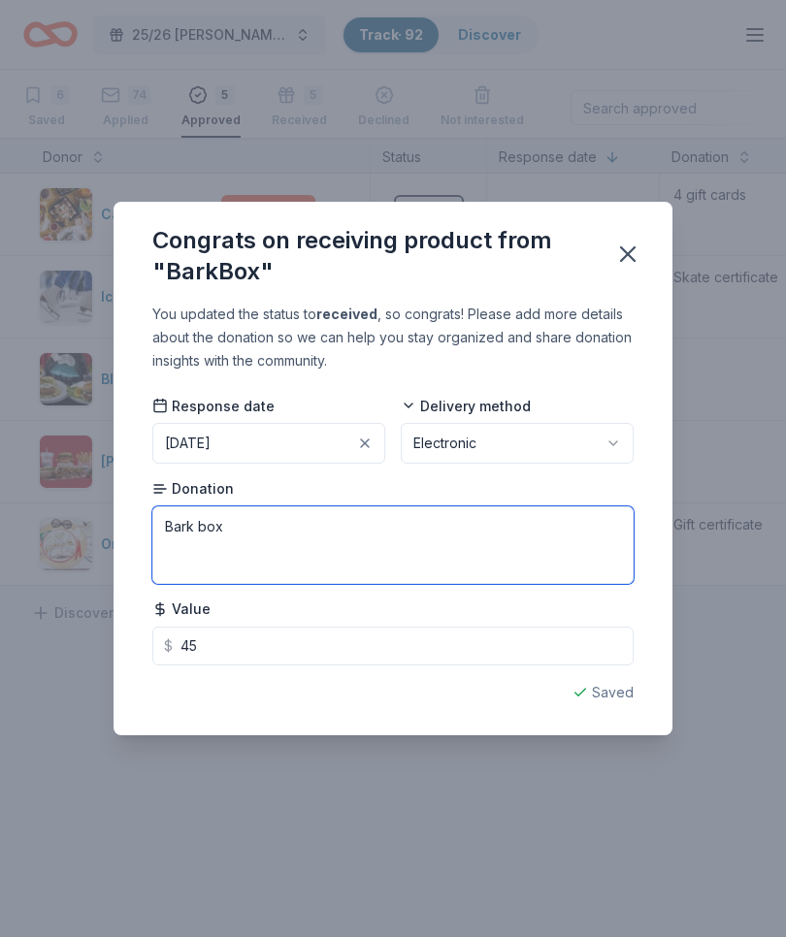
click at [365, 529] on textarea "Bark box" at bounding box center [392, 545] width 481 height 78
type textarea "Bark box certificate"
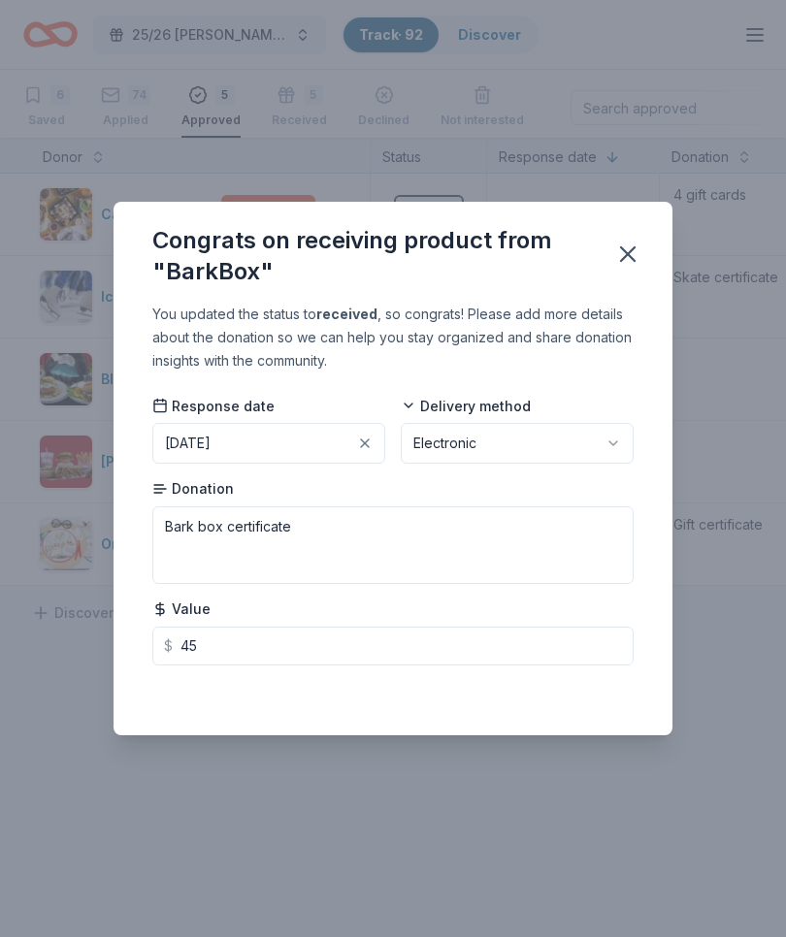
click at [630, 251] on icon "button" at bounding box center [628, 254] width 14 height 14
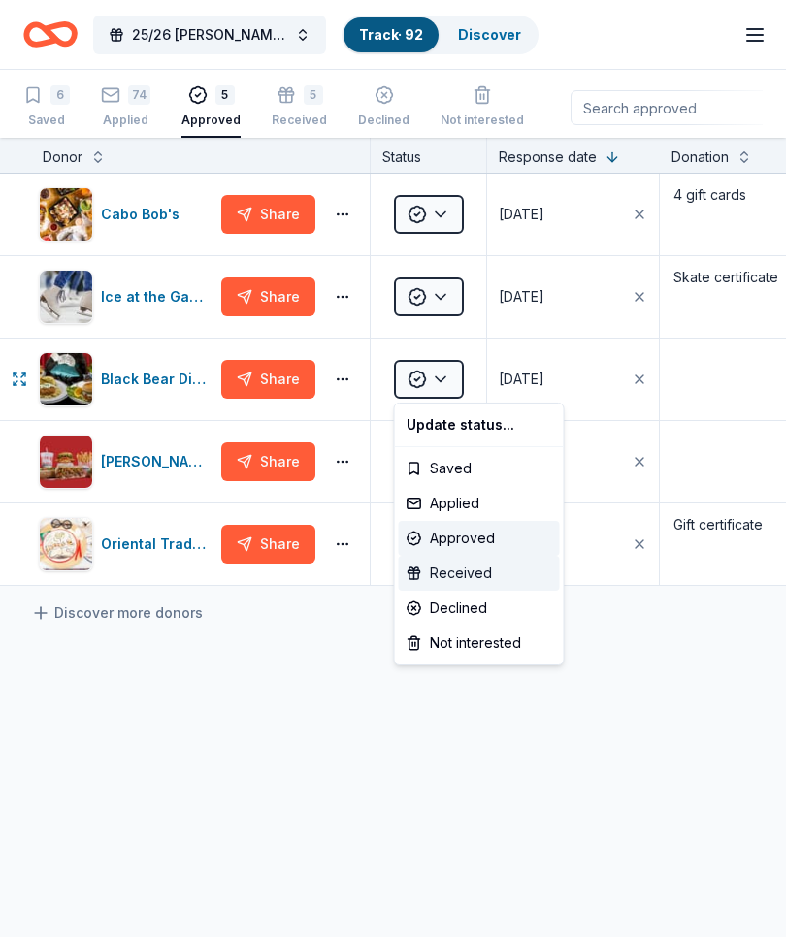
click at [493, 575] on div "Received" at bounding box center [479, 573] width 161 height 35
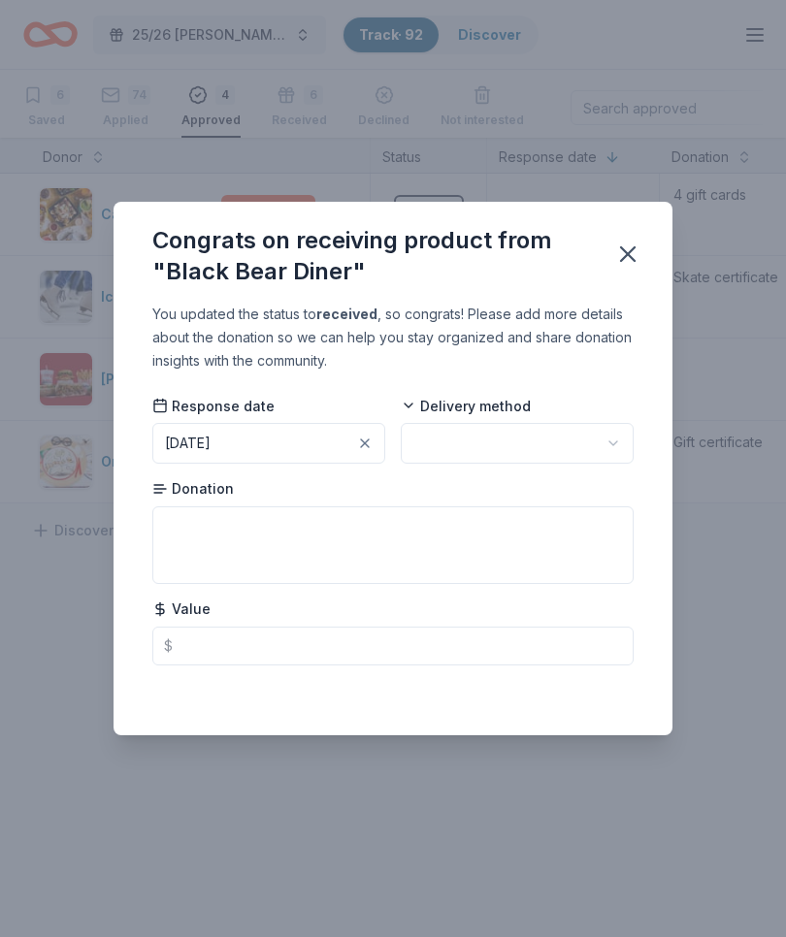
click at [318, 445] on button "[DATE]" at bounding box center [268, 443] width 233 height 41
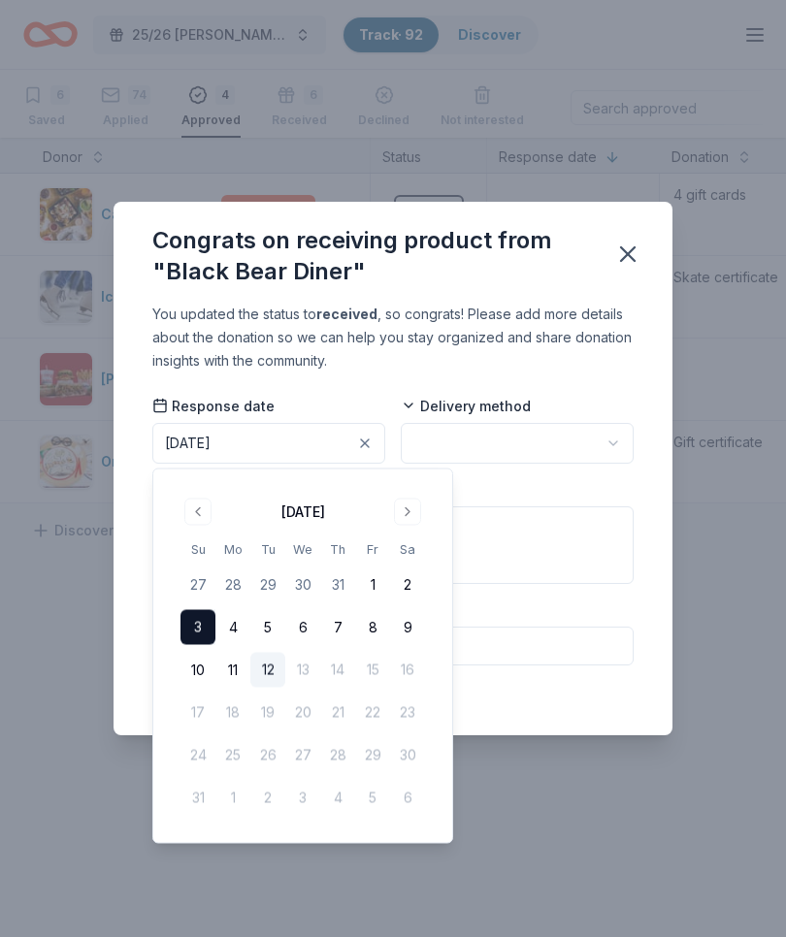
click at [374, 581] on button "1" at bounding box center [372, 584] width 35 height 35
click at [540, 441] on button "button" at bounding box center [517, 443] width 233 height 41
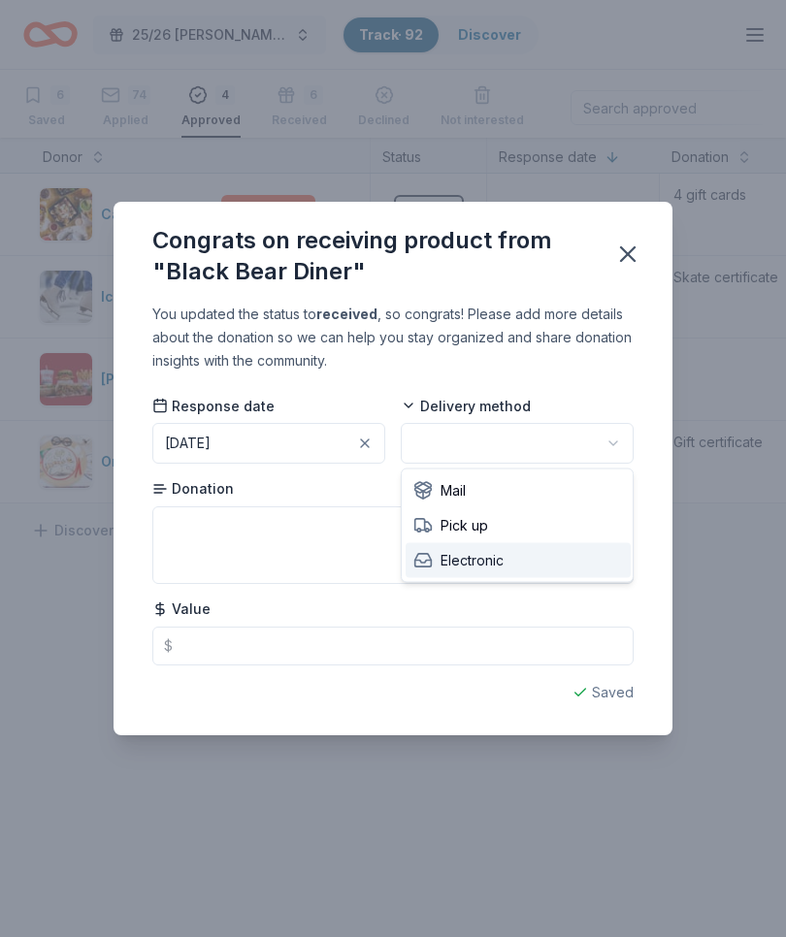
click at [492, 559] on span "Electronic" at bounding box center [458, 560] width 90 height 23
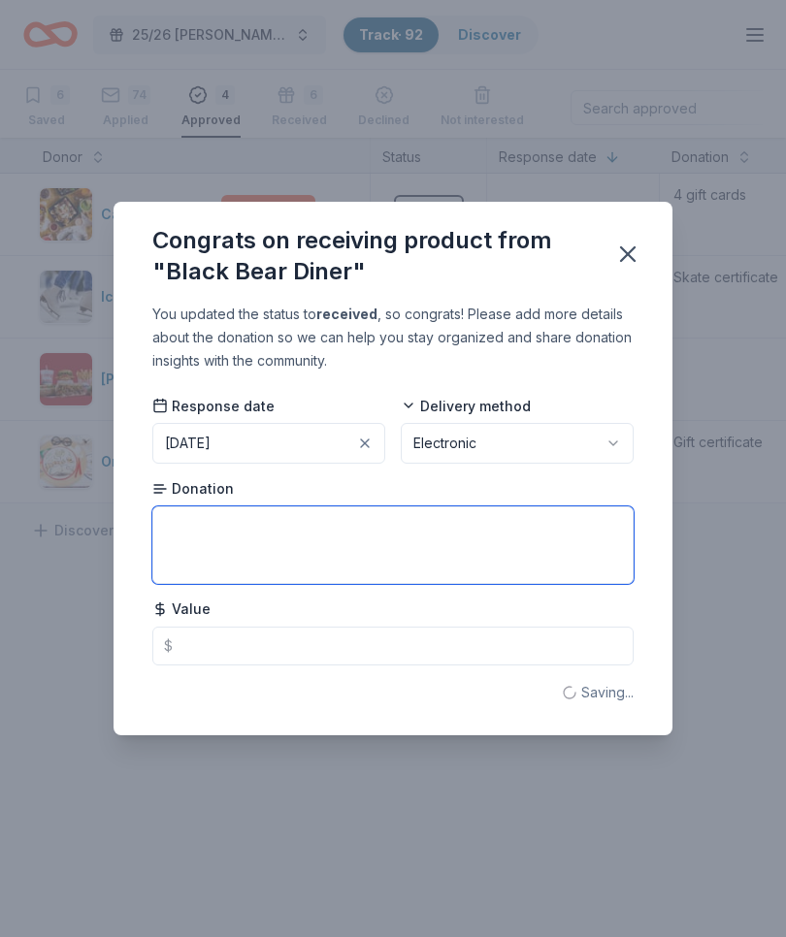
click at [319, 549] on textarea at bounding box center [392, 545] width 481 height 78
type textarea "Meal for 2"
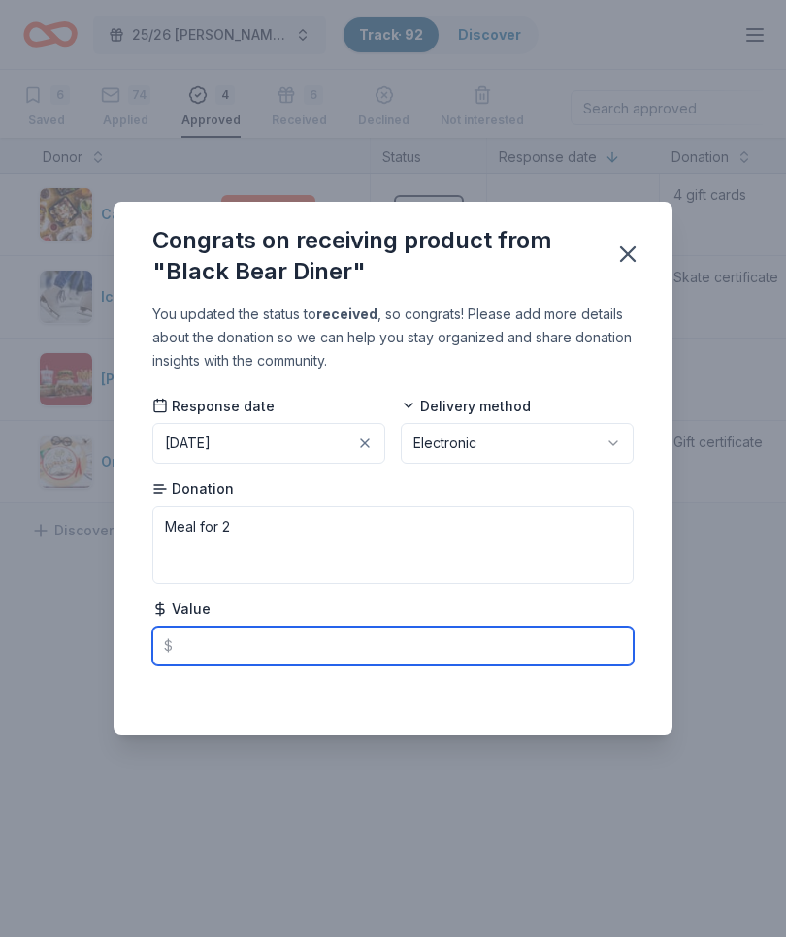
click at [389, 640] on input "text" at bounding box center [392, 646] width 481 height 39
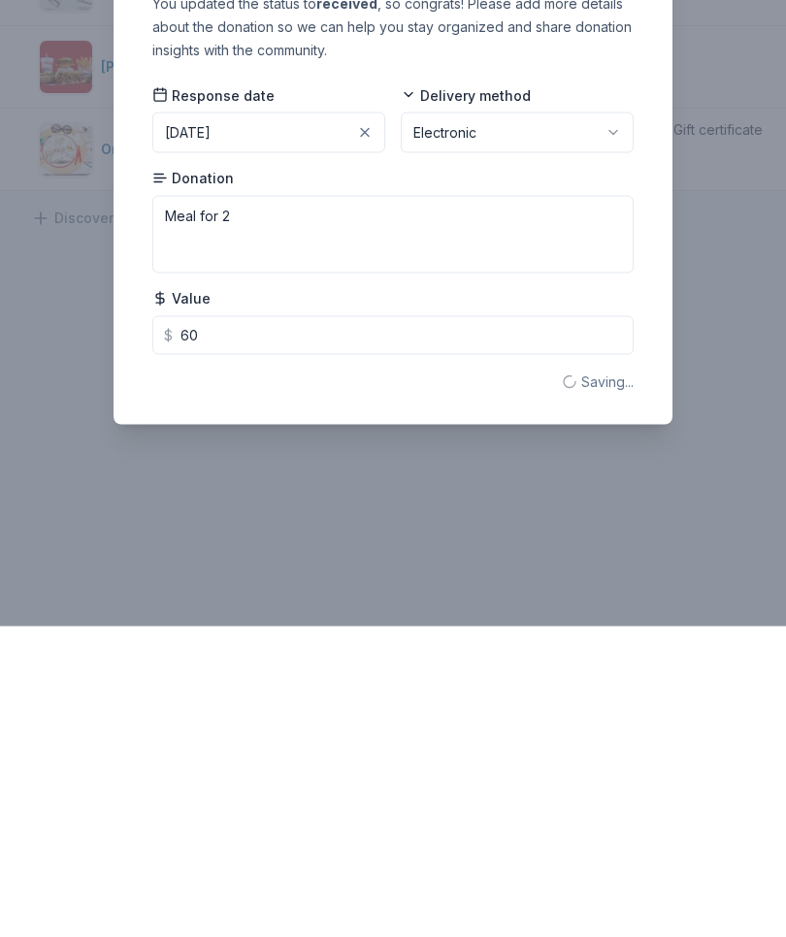
scroll to position [68, 0]
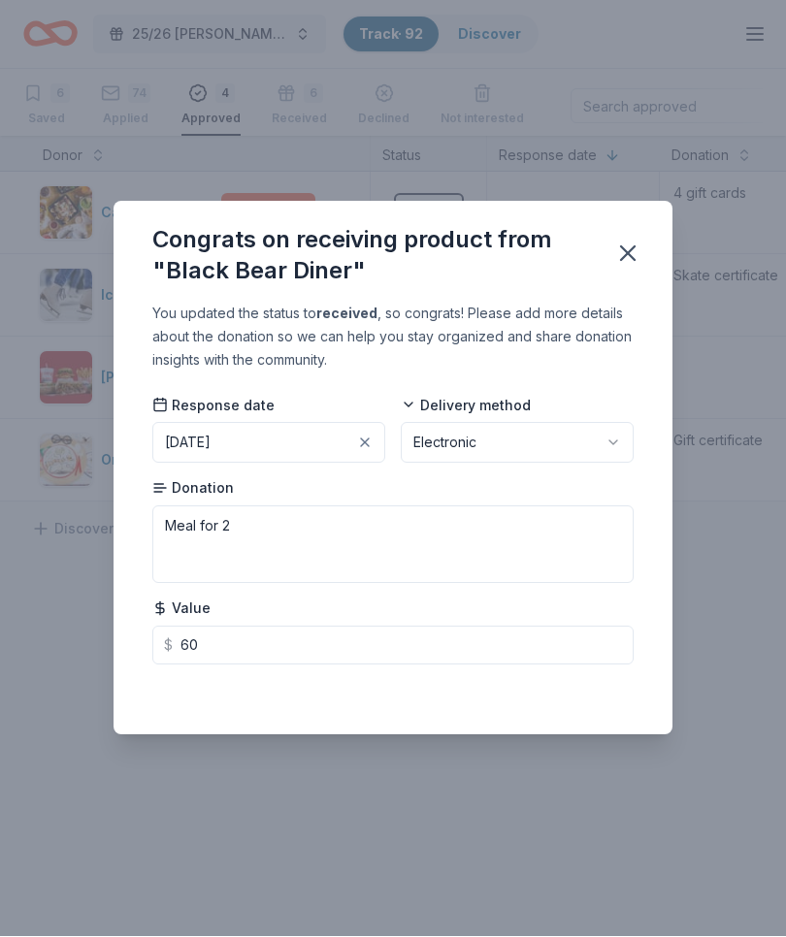
click at [624, 251] on icon "button" at bounding box center [628, 254] width 14 height 14
type input "60.00"
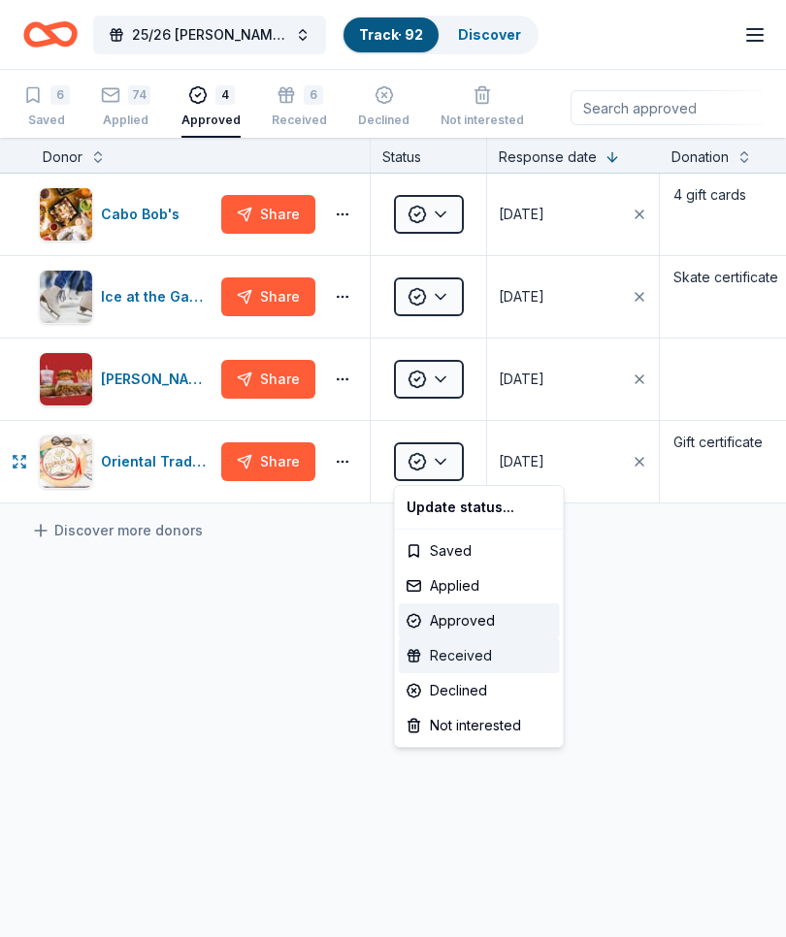
click at [502, 654] on div "Received" at bounding box center [479, 655] width 161 height 35
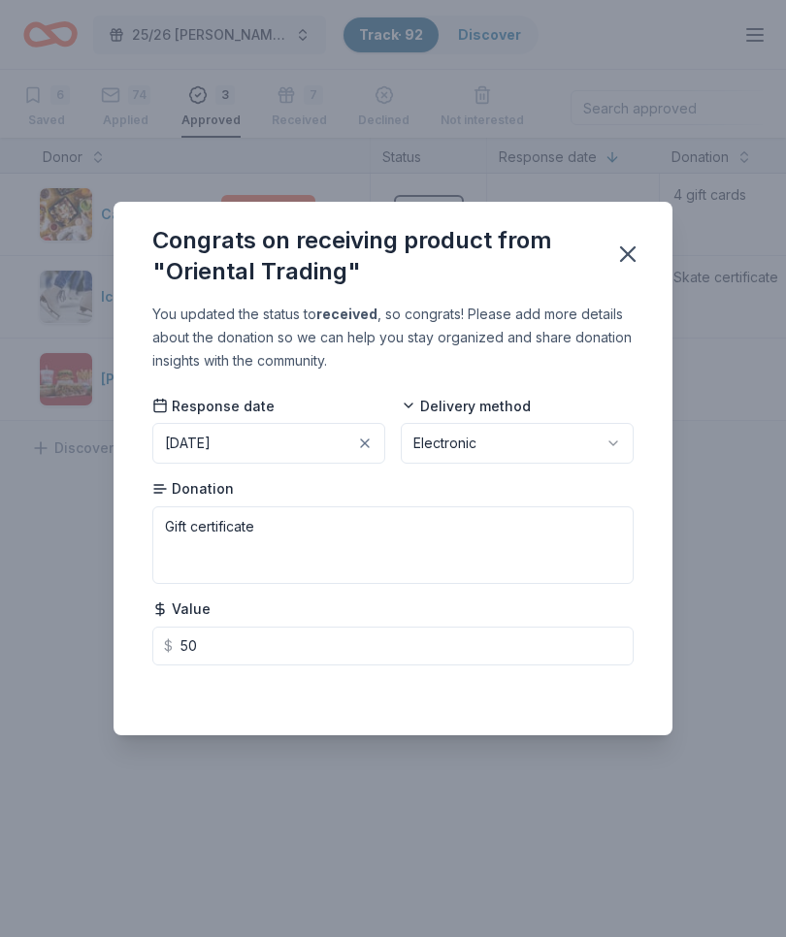
click at [615, 248] on icon "button" at bounding box center [627, 254] width 27 height 27
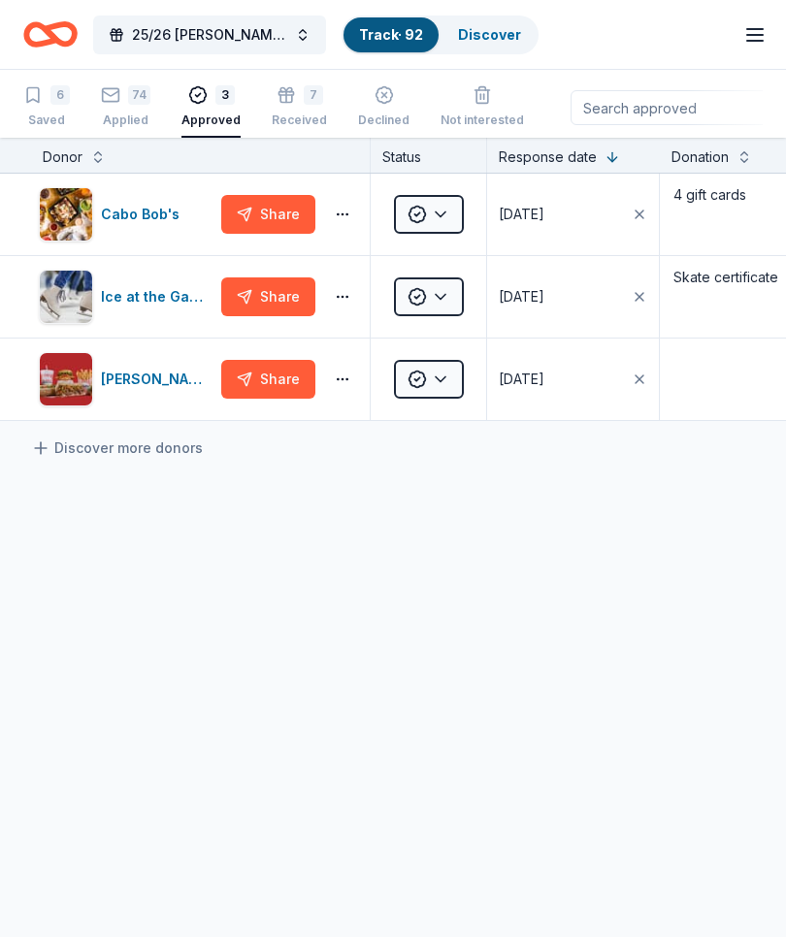
click at [125, 120] on div "Applied" at bounding box center [125, 121] width 49 height 16
